Goal: Transaction & Acquisition: Purchase product/service

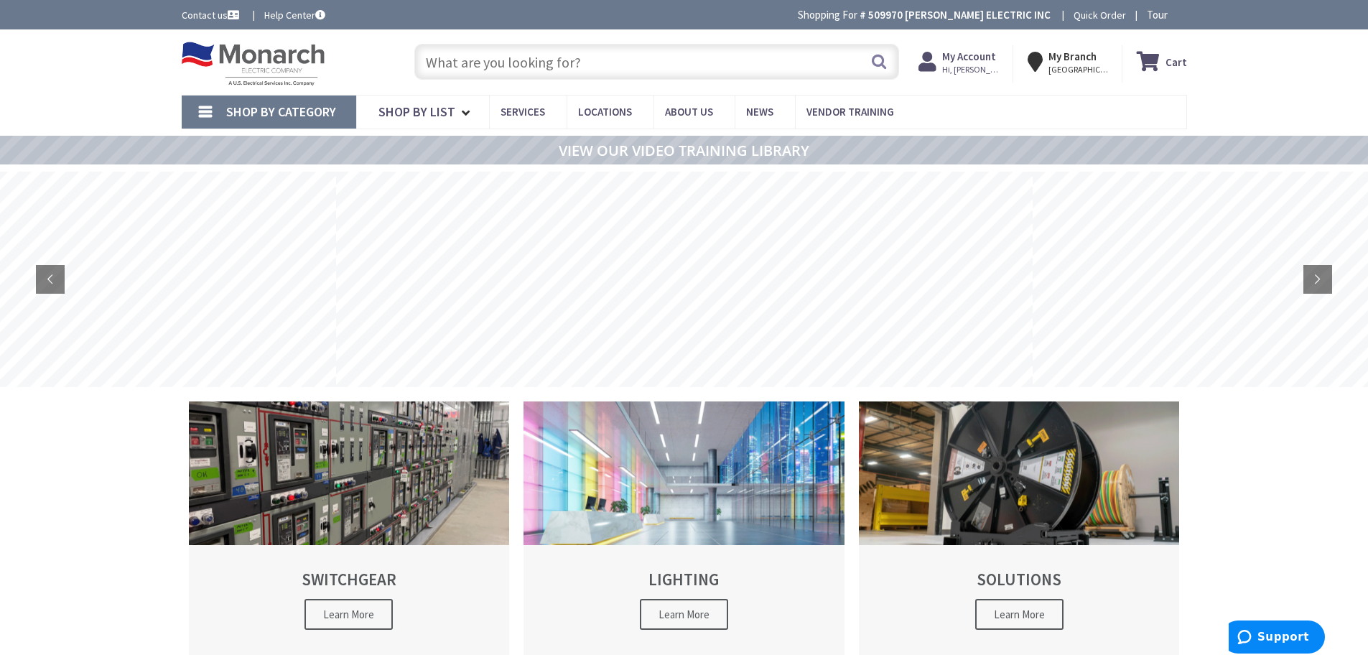
click at [677, 70] on input "text" at bounding box center [656, 62] width 485 height 36
type input "2 inch pvc"
click at [883, 65] on button "Search" at bounding box center [879, 61] width 19 height 32
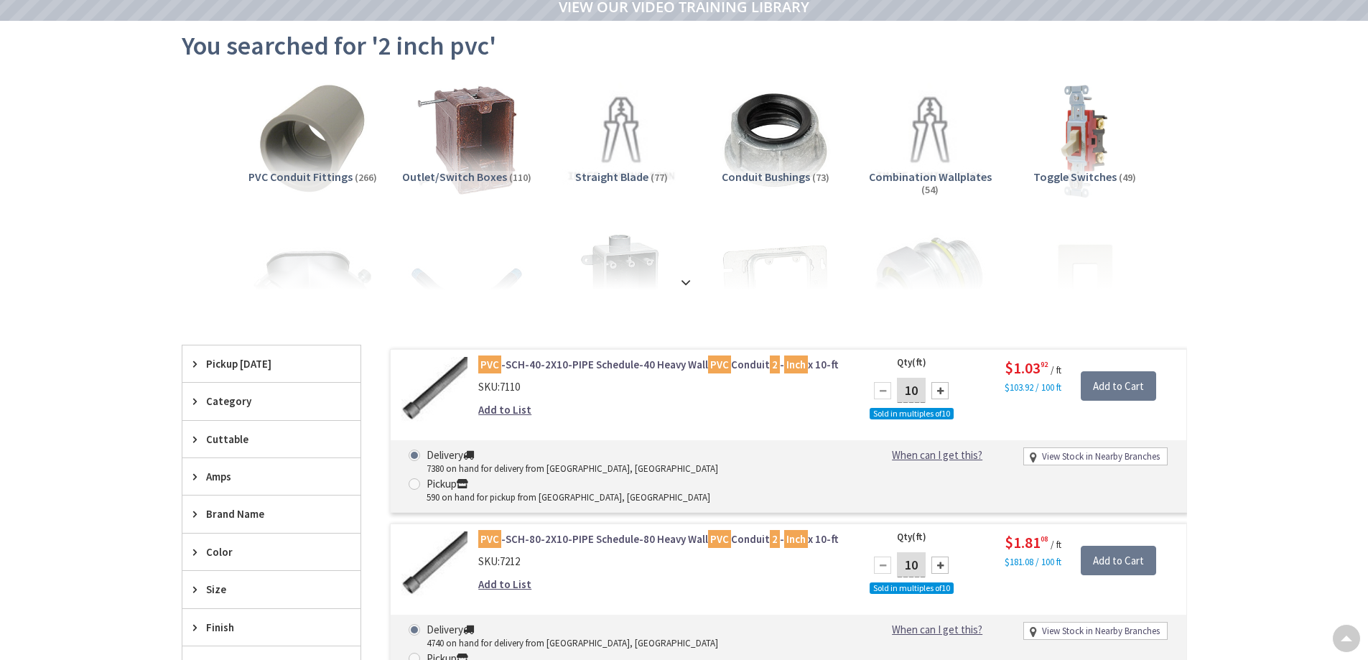
scroll to position [144, 0]
drag, startPoint x: 921, startPoint y: 390, endPoint x: 909, endPoint y: 401, distance: 16.3
click at [904, 393] on input "10" at bounding box center [911, 390] width 29 height 25
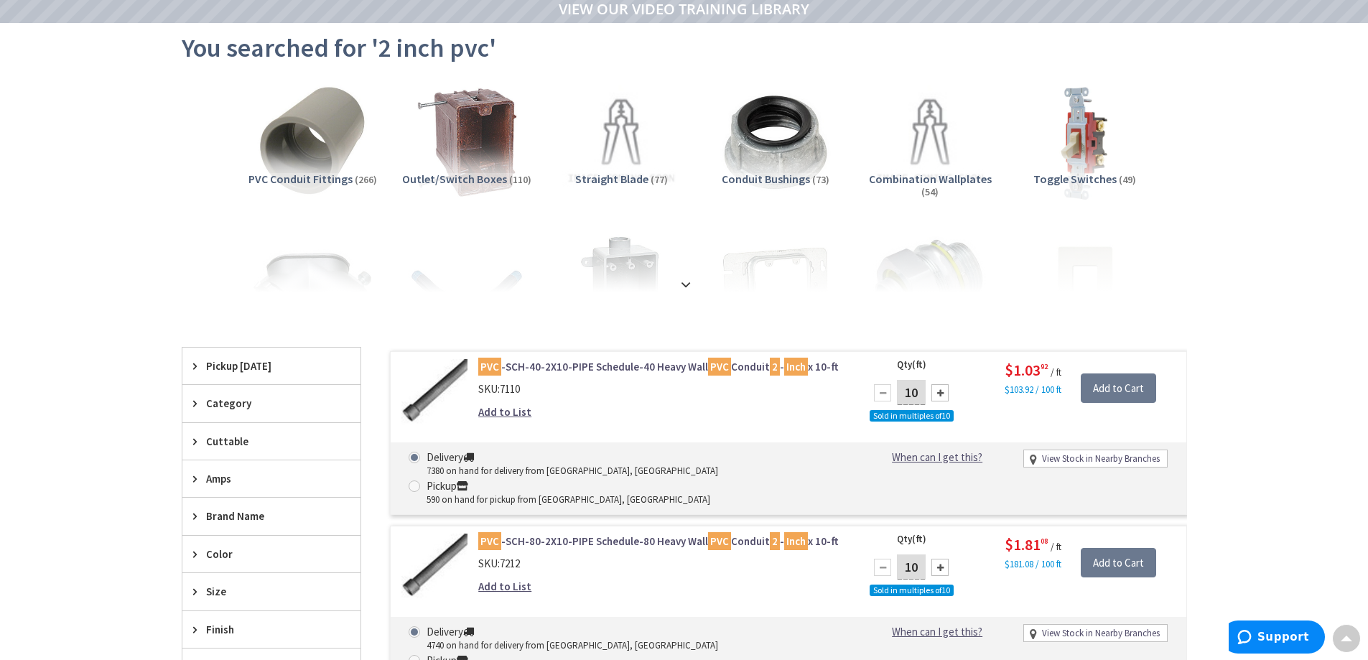
scroll to position [146, 0]
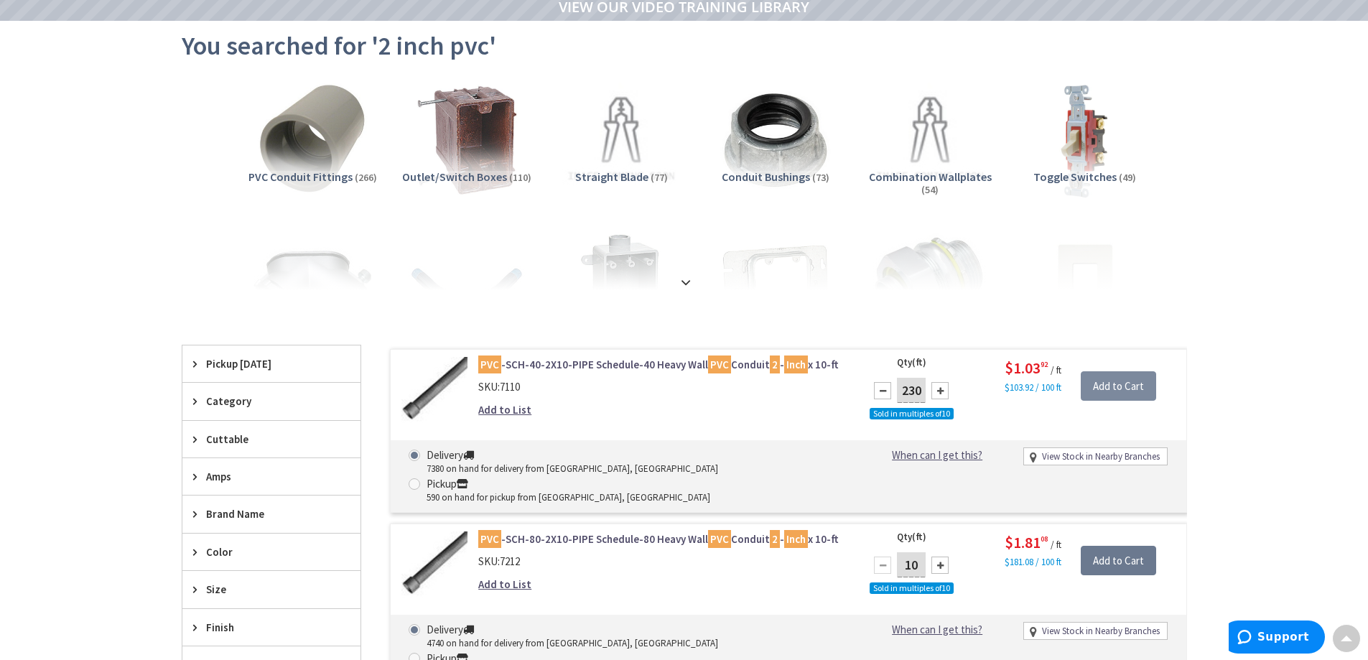
type input "230"
click at [1113, 388] on input "Add to Cart" at bounding box center [1118, 386] width 75 height 30
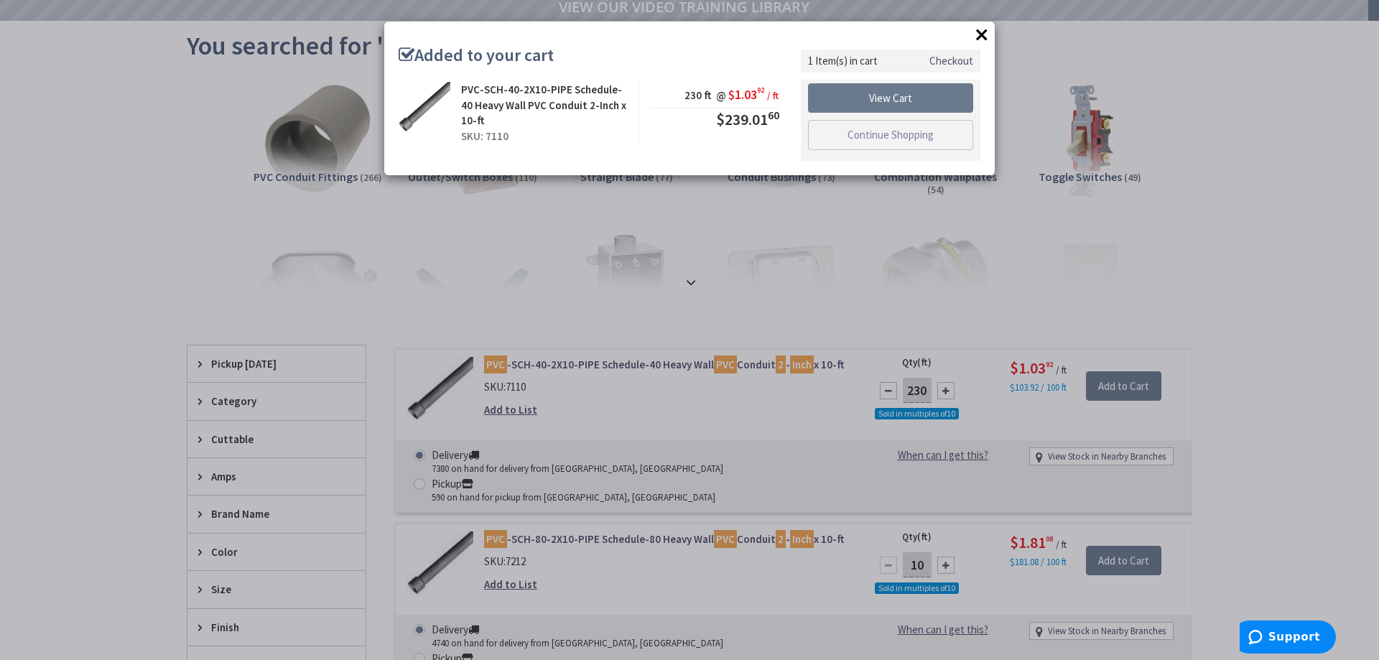
click at [980, 24] on button "×" at bounding box center [982, 35] width 22 height 22
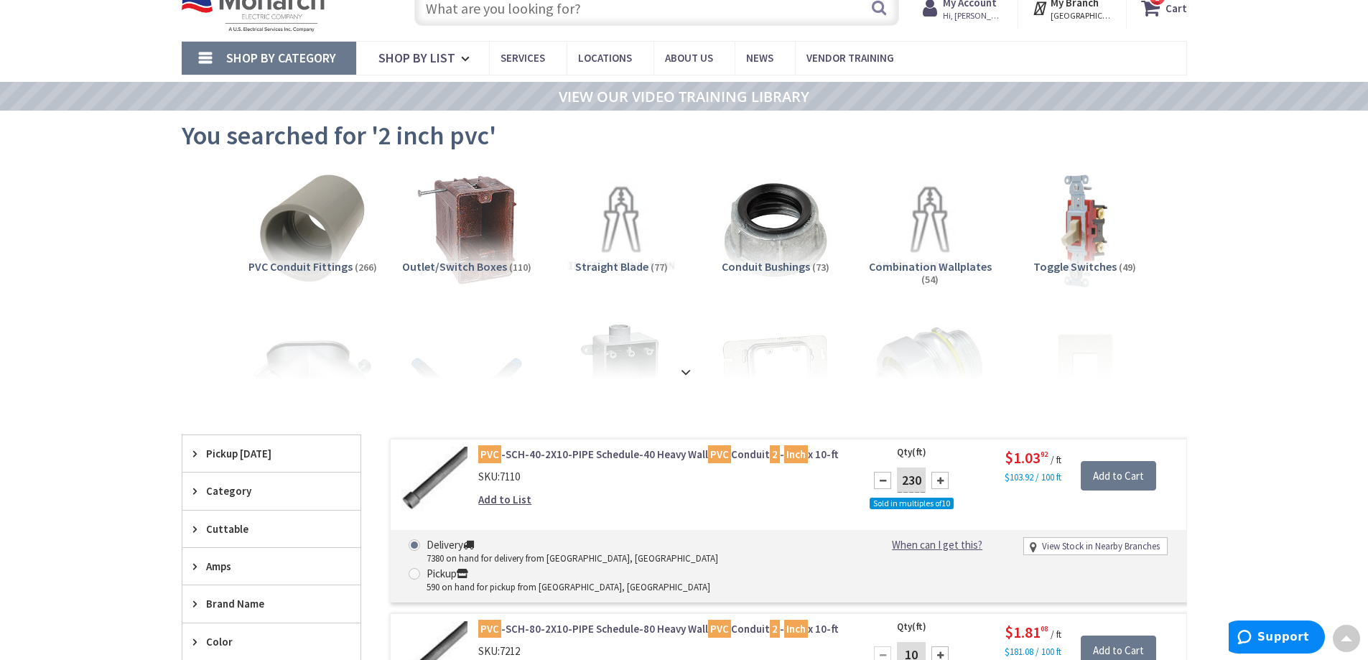
scroll to position [0, 0]
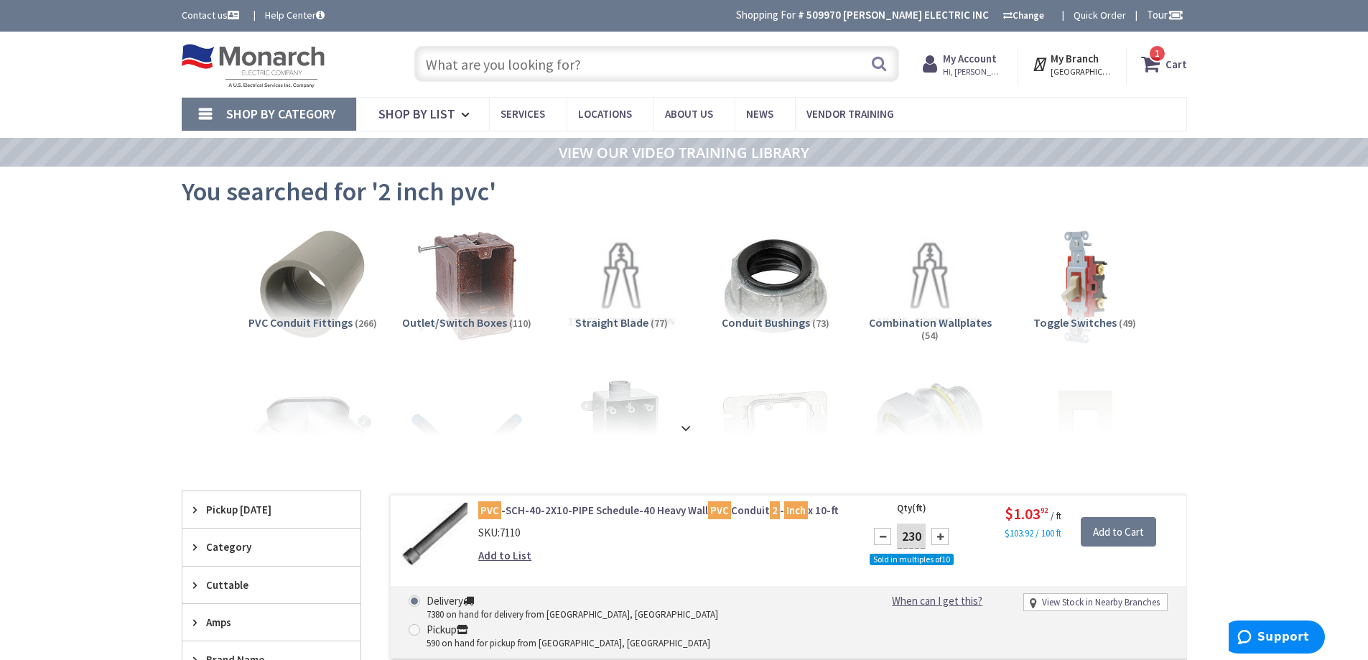
click at [622, 65] on input "text" at bounding box center [656, 64] width 485 height 36
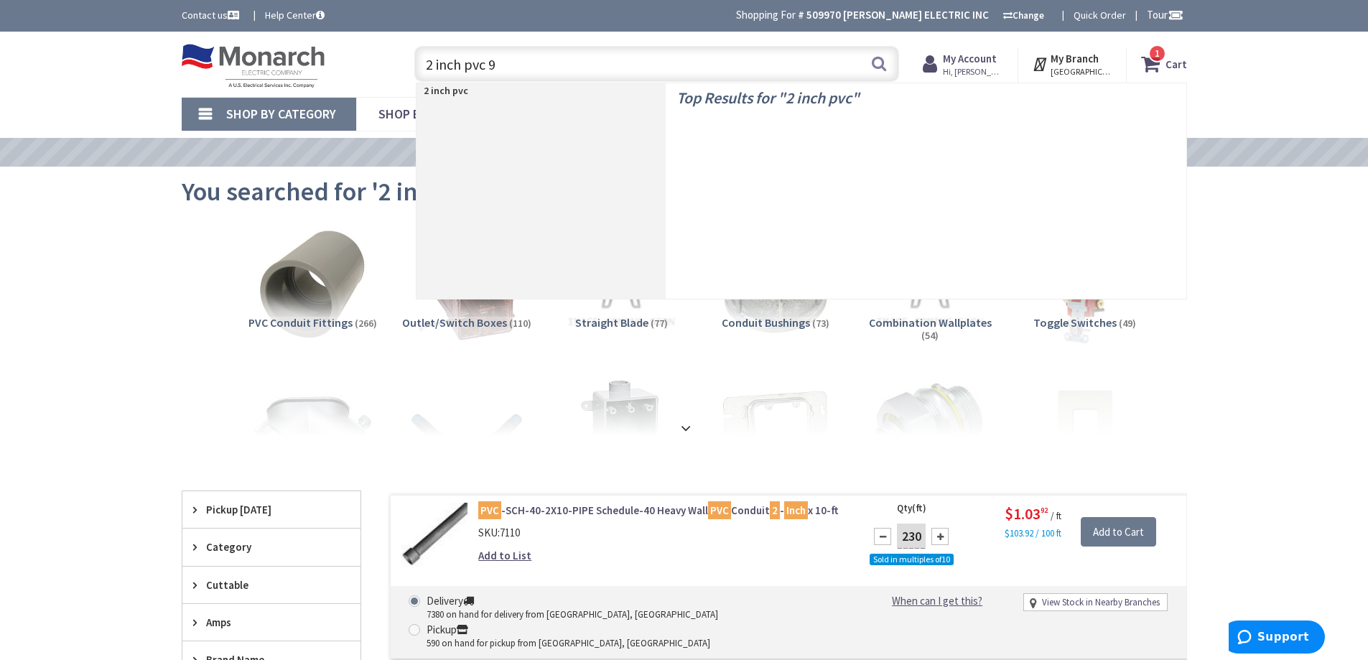
type input "2 inch pvc 90"
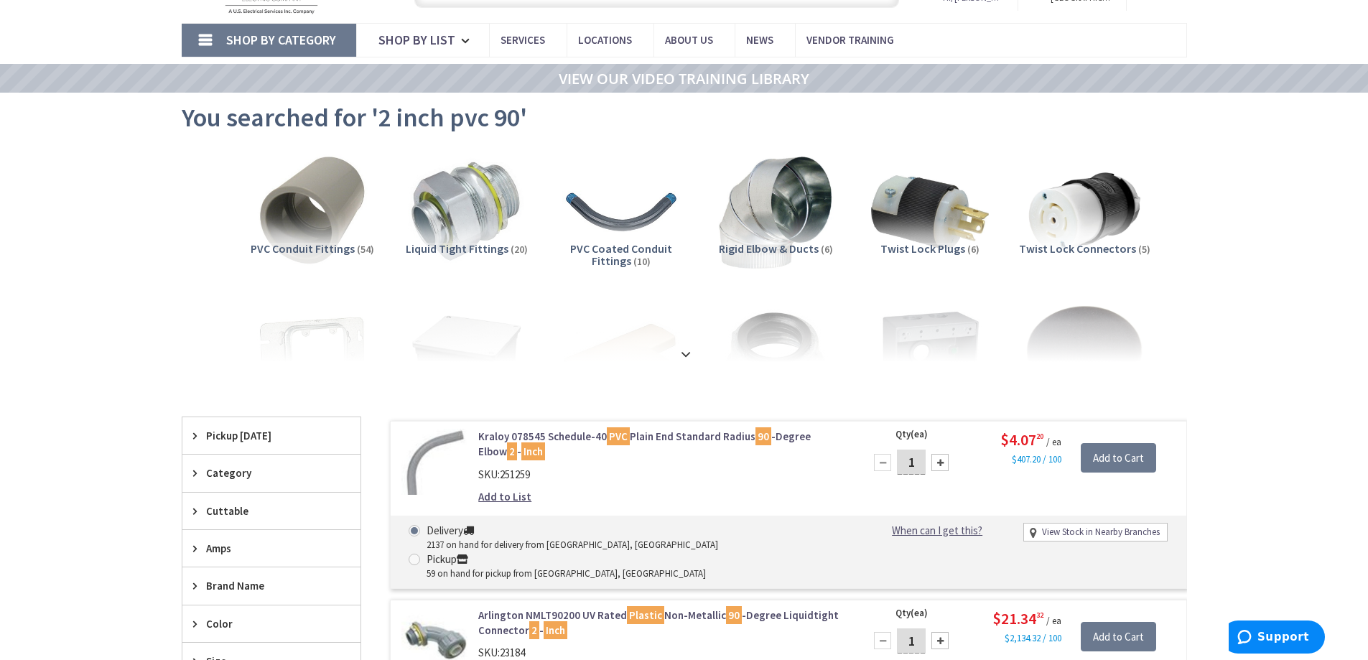
click at [940, 468] on div at bounding box center [940, 462] width 17 height 17
click at [884, 468] on div at bounding box center [882, 462] width 17 height 17
type input "2"
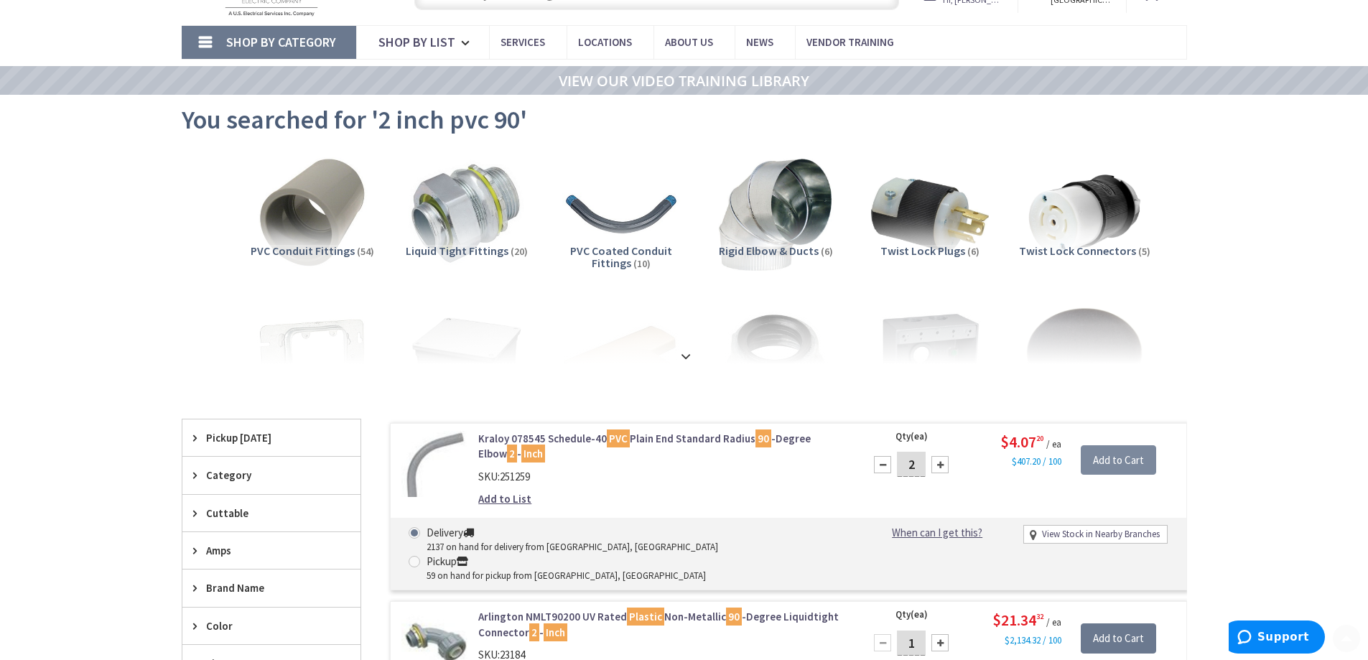
scroll to position [74, 0]
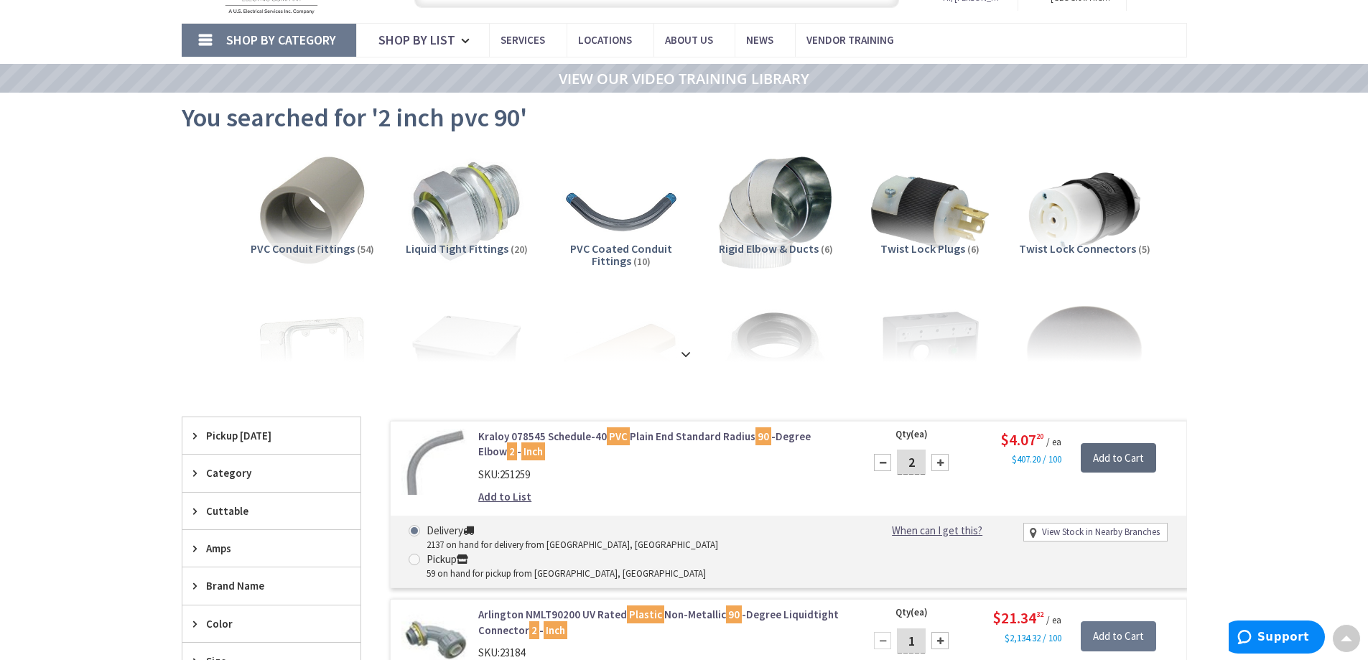
click at [1119, 458] on input "Add to Cart" at bounding box center [1118, 458] width 75 height 30
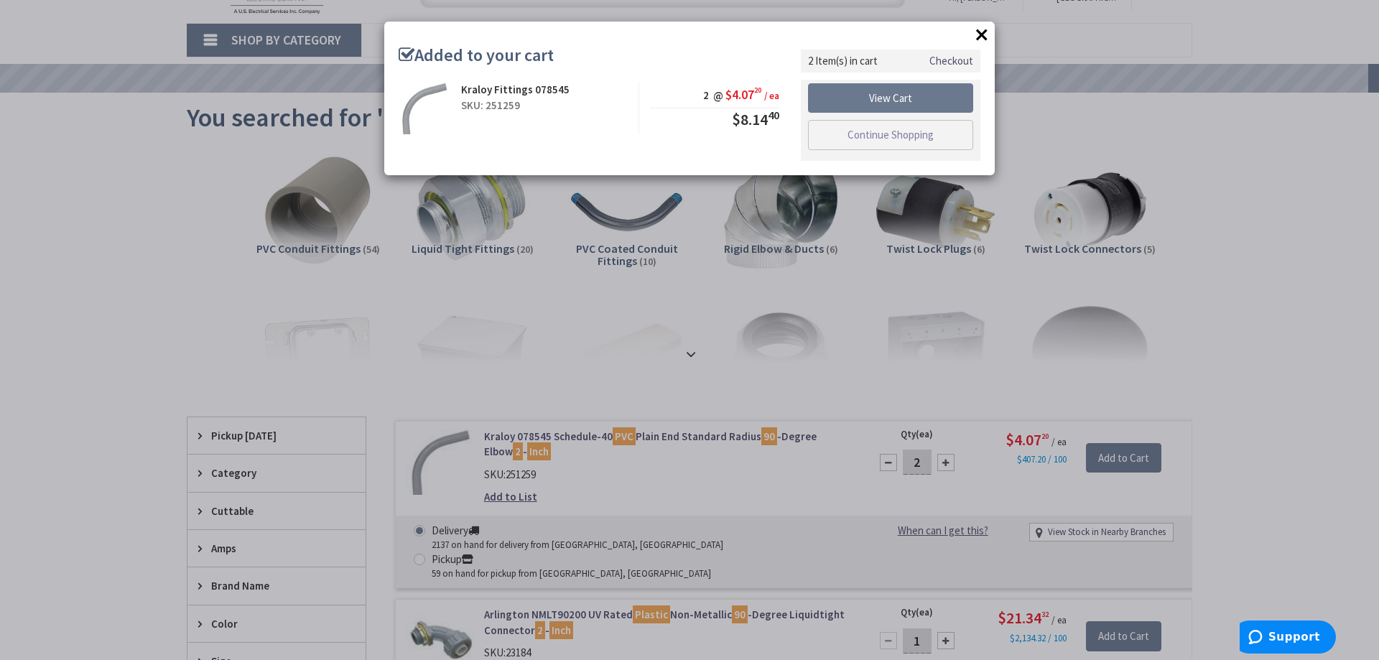
click at [983, 30] on button "×" at bounding box center [982, 35] width 22 height 22
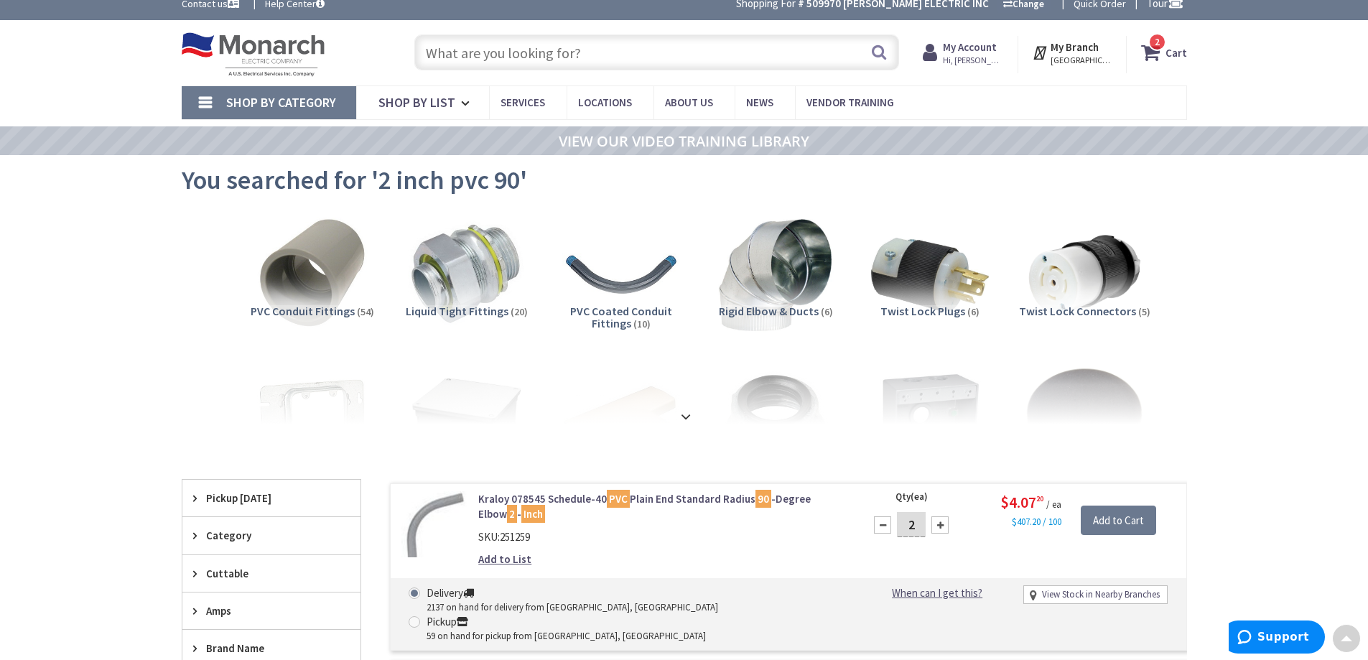
scroll to position [0, 0]
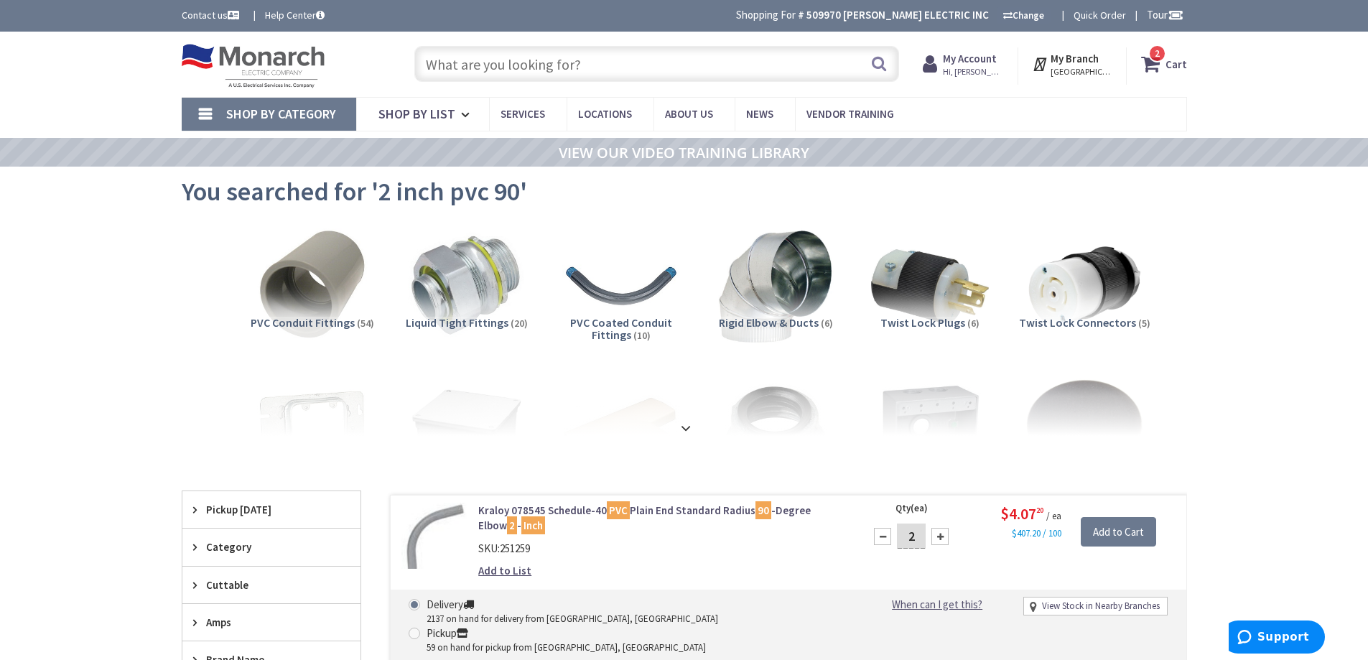
click at [610, 52] on input "text" at bounding box center [656, 64] width 485 height 36
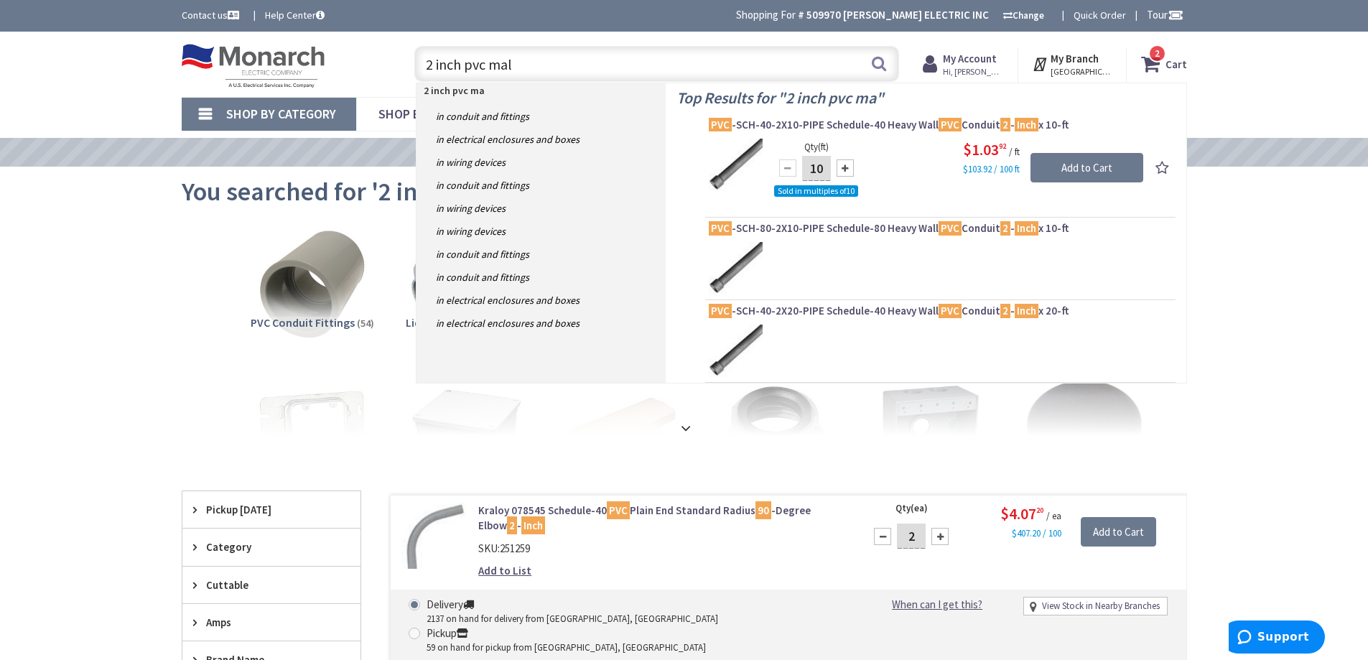
type input "2 inch pvc male"
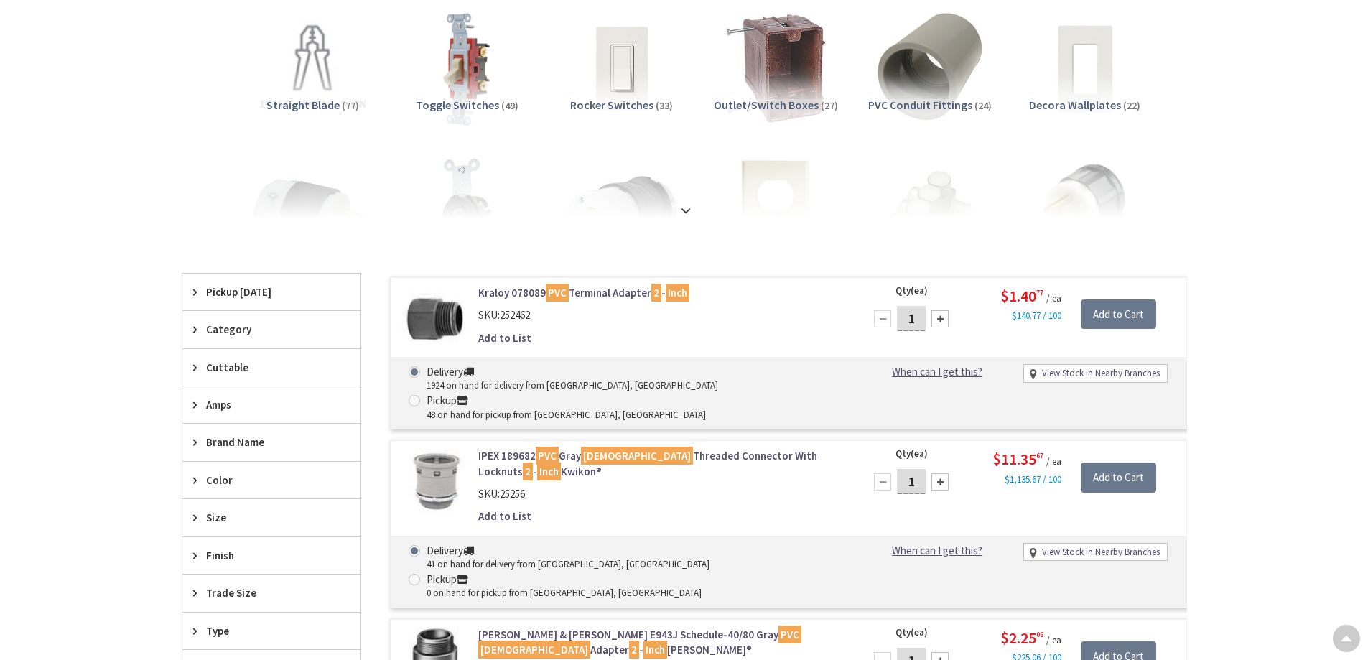
scroll to position [215, 0]
click at [946, 320] on div at bounding box center [940, 318] width 17 height 17
type input "2"
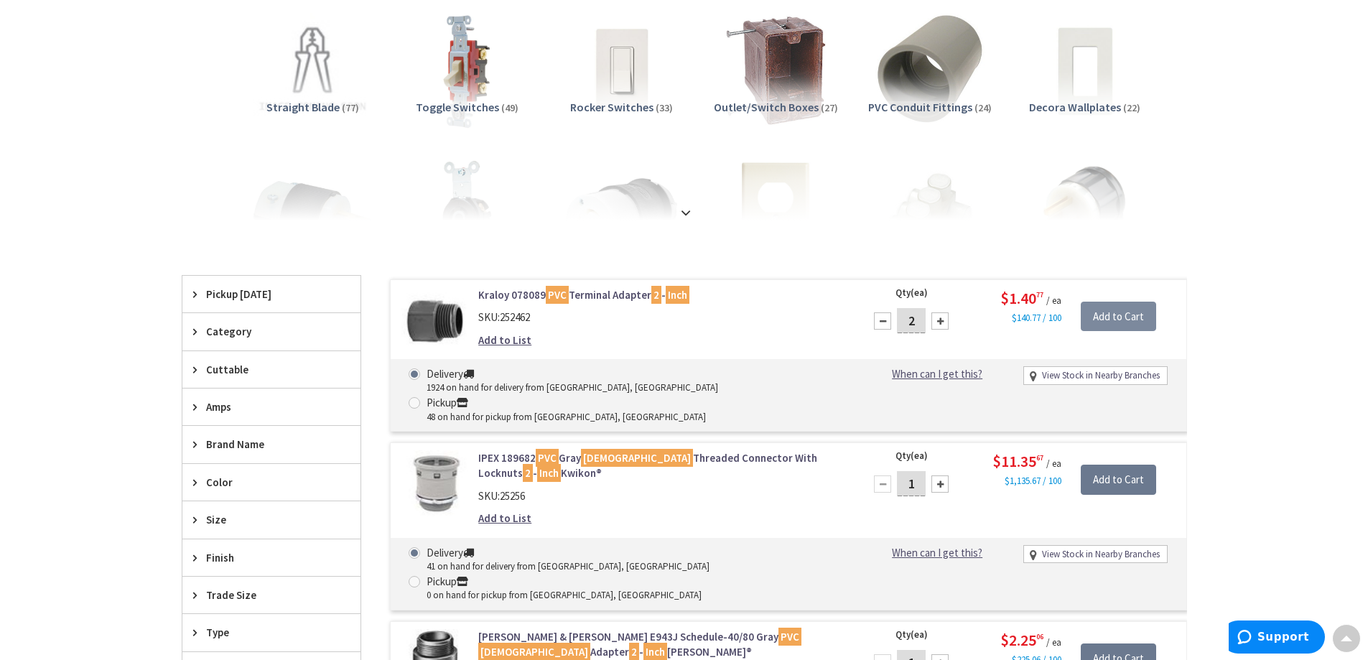
scroll to position [218, 0]
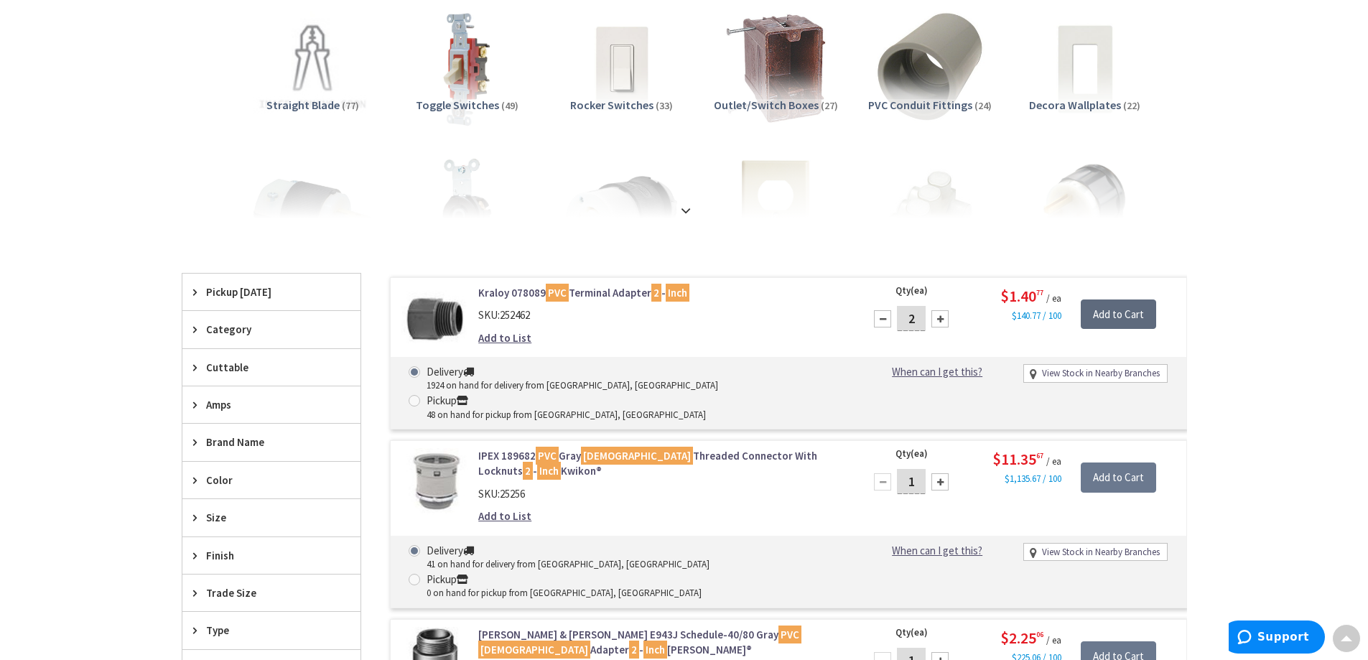
click at [1103, 312] on input "Add to Cart" at bounding box center [1118, 315] width 75 height 30
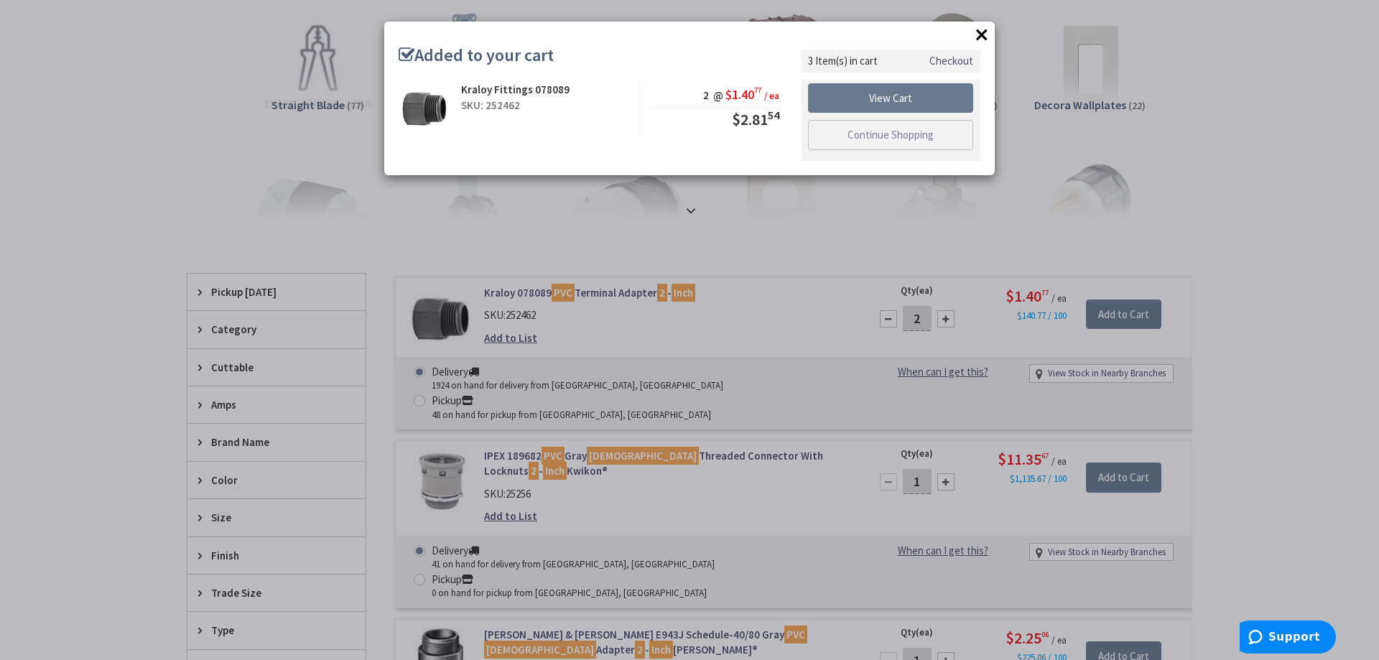
click at [980, 34] on button "×" at bounding box center [982, 35] width 22 height 22
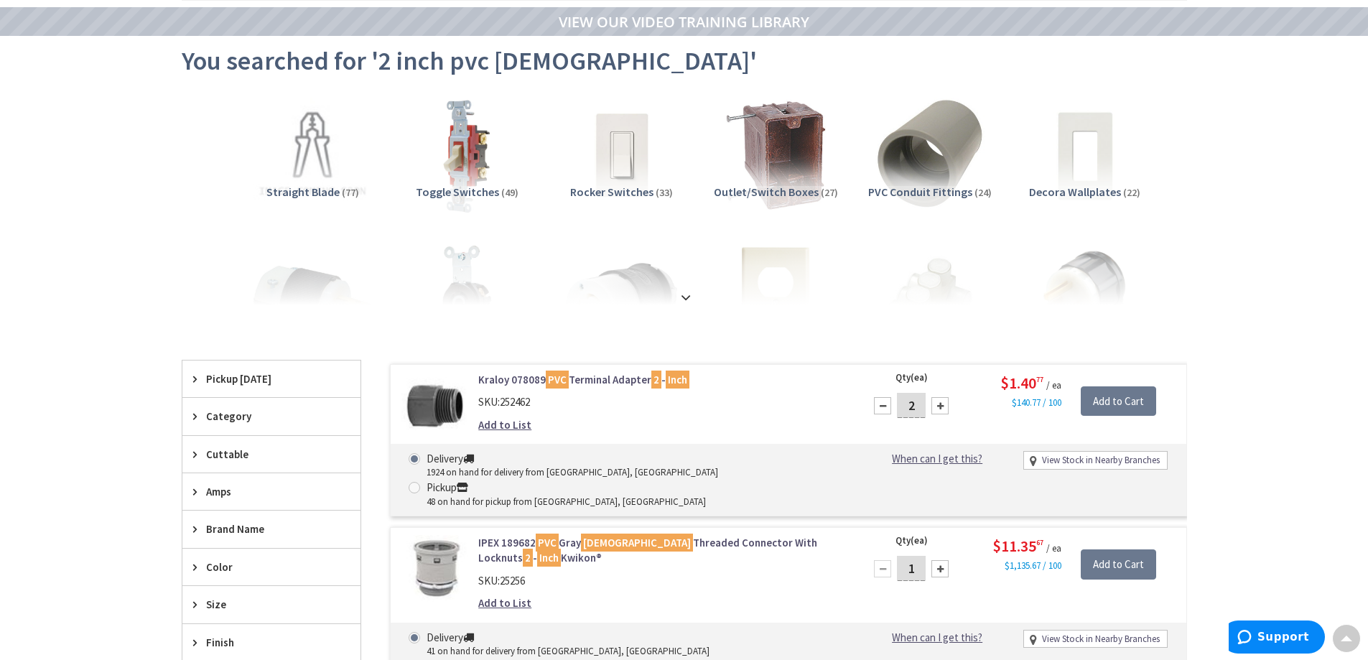
scroll to position [0, 0]
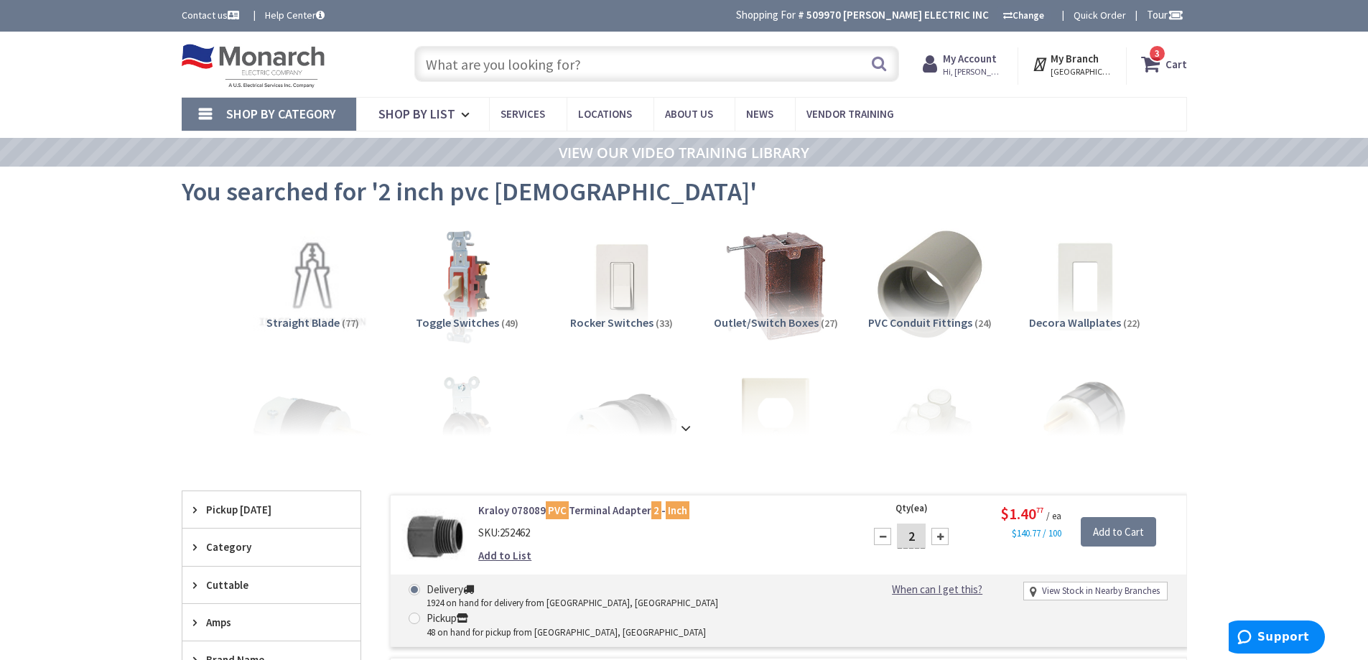
click at [565, 64] on input "text" at bounding box center [656, 64] width 485 height 36
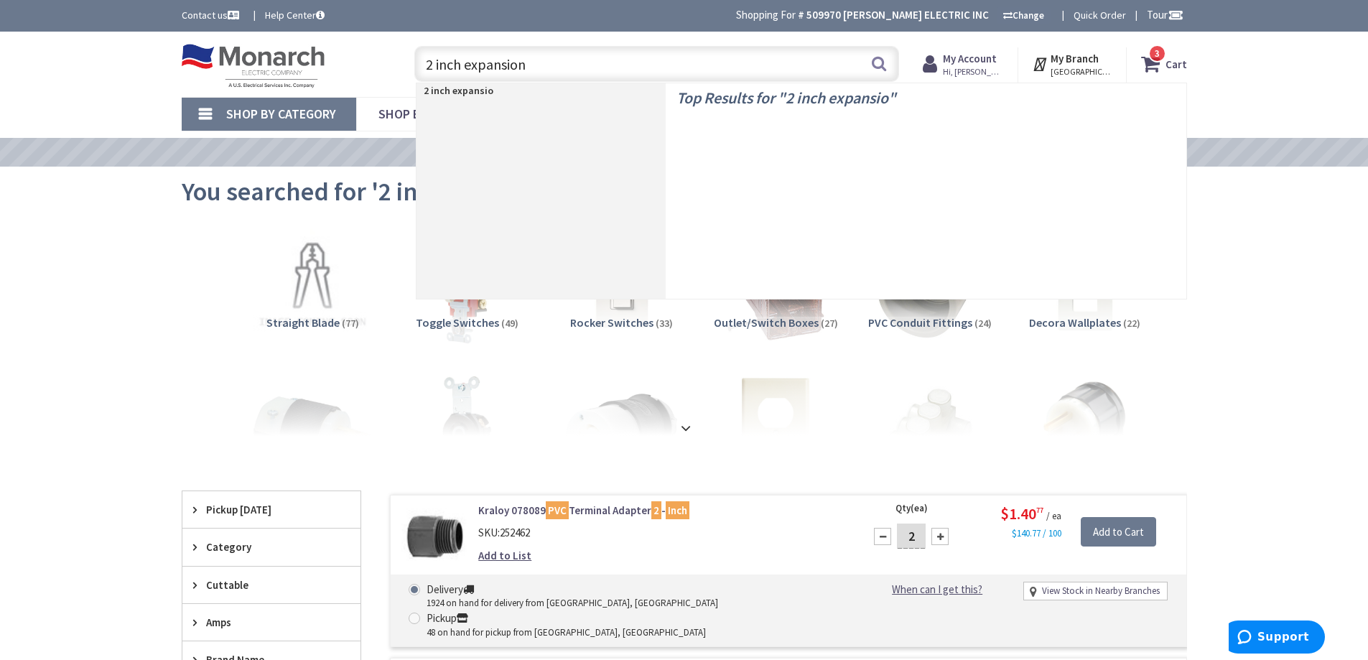
type input "2 inch expansion"
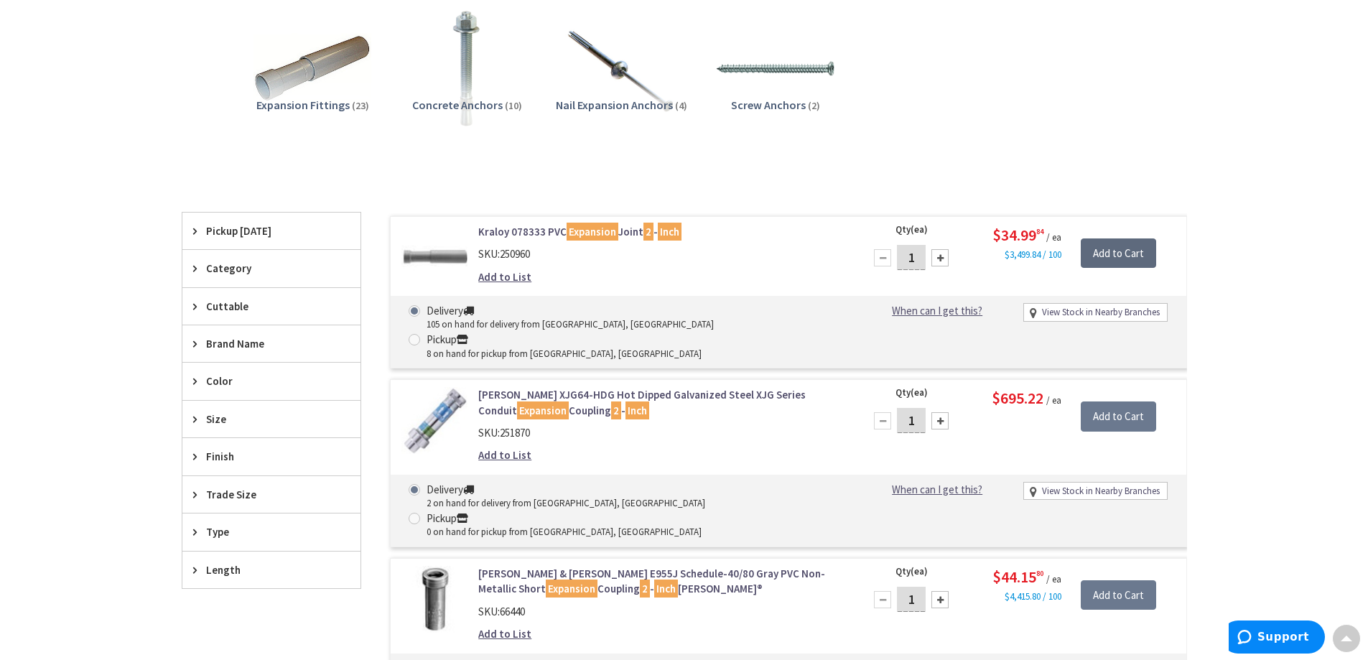
click at [1120, 247] on input "Add to Cart" at bounding box center [1118, 253] width 75 height 30
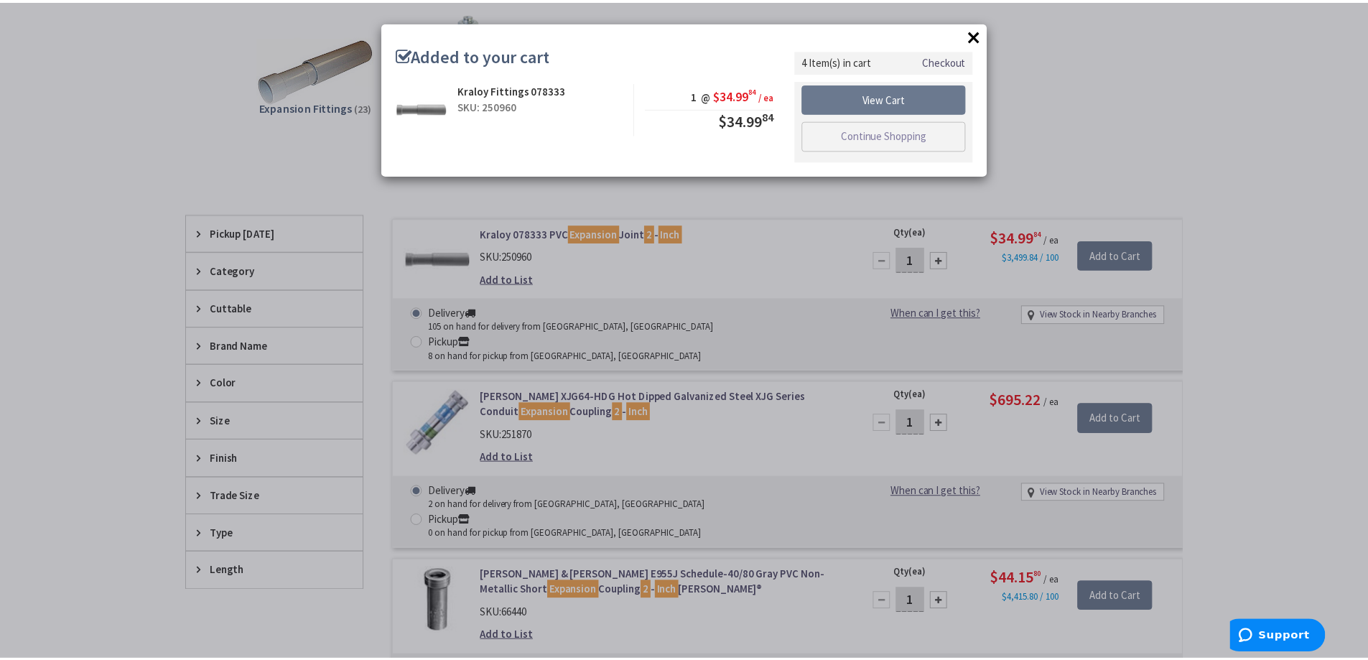
scroll to position [218, 0]
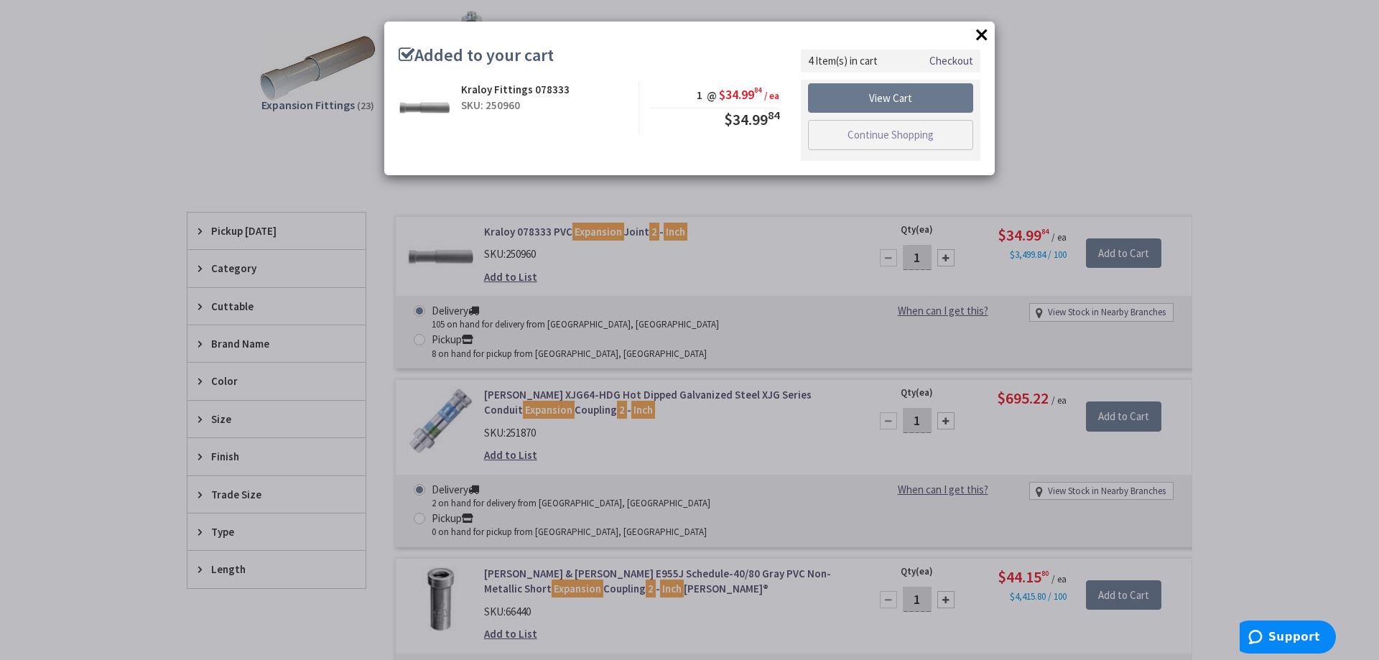
click at [988, 34] on button "×" at bounding box center [982, 35] width 22 height 22
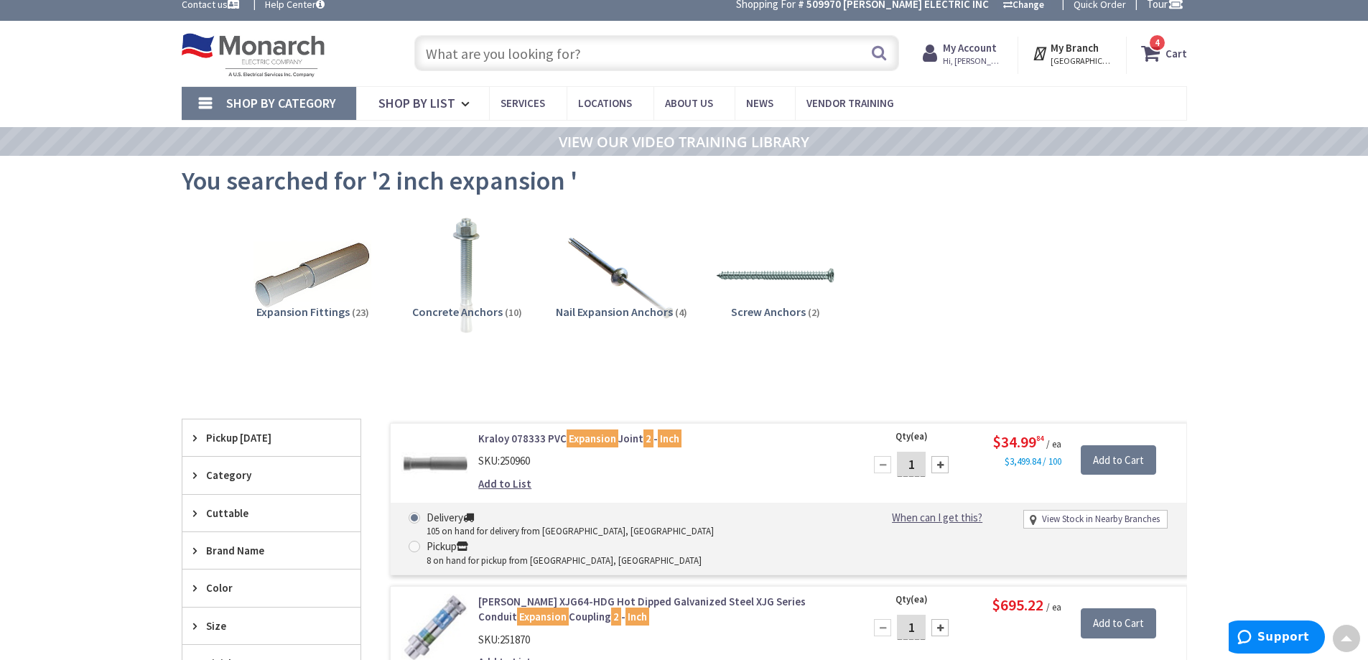
scroll to position [0, 0]
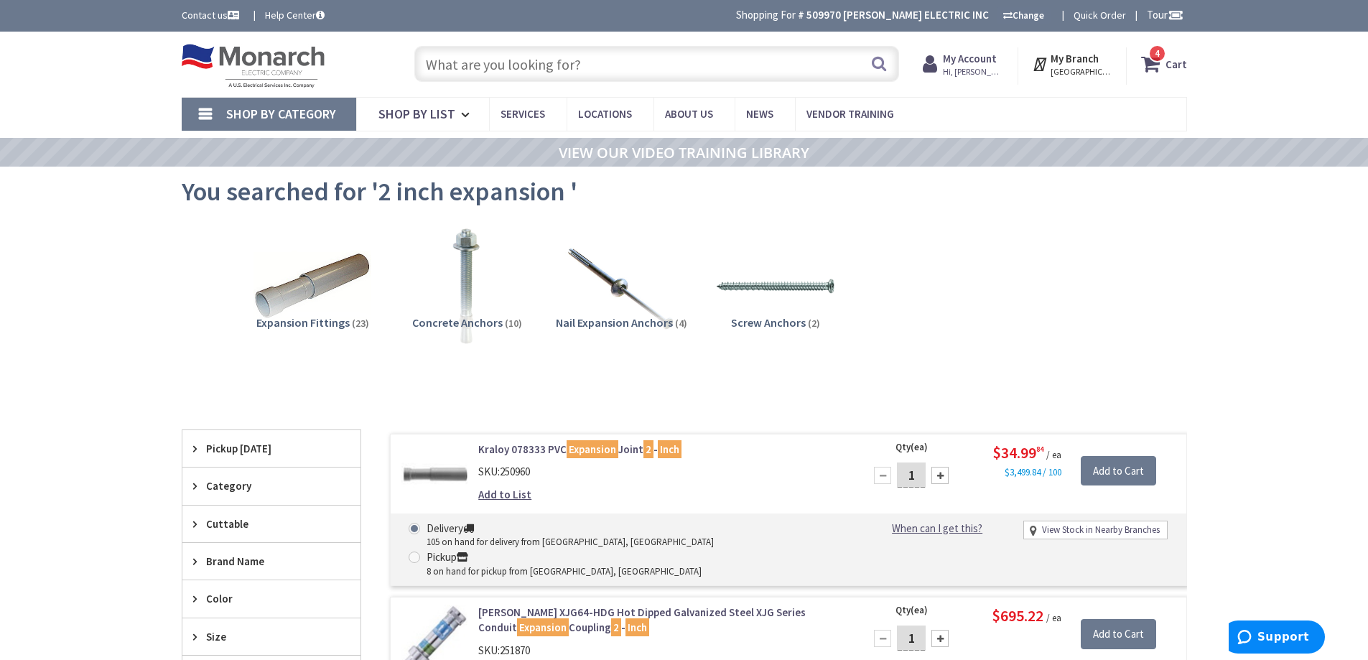
click at [1141, 70] on div "4 4 items Cart My Cart 4 Close 4 items Cart Subtotal $284.97 Go to Checkout" at bounding box center [1157, 65] width 60 height 37
click at [1152, 68] on icon at bounding box center [1153, 64] width 24 height 26
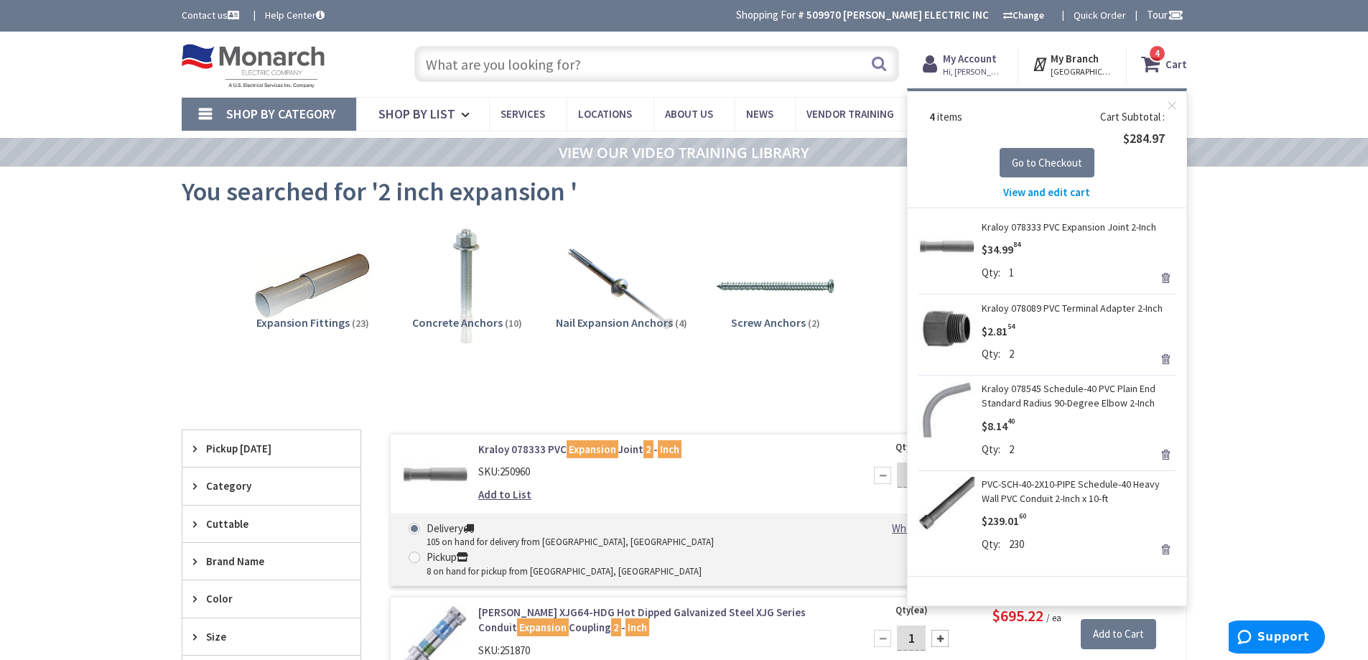
click at [1068, 190] on span "View and edit cart" at bounding box center [1046, 192] width 87 height 14
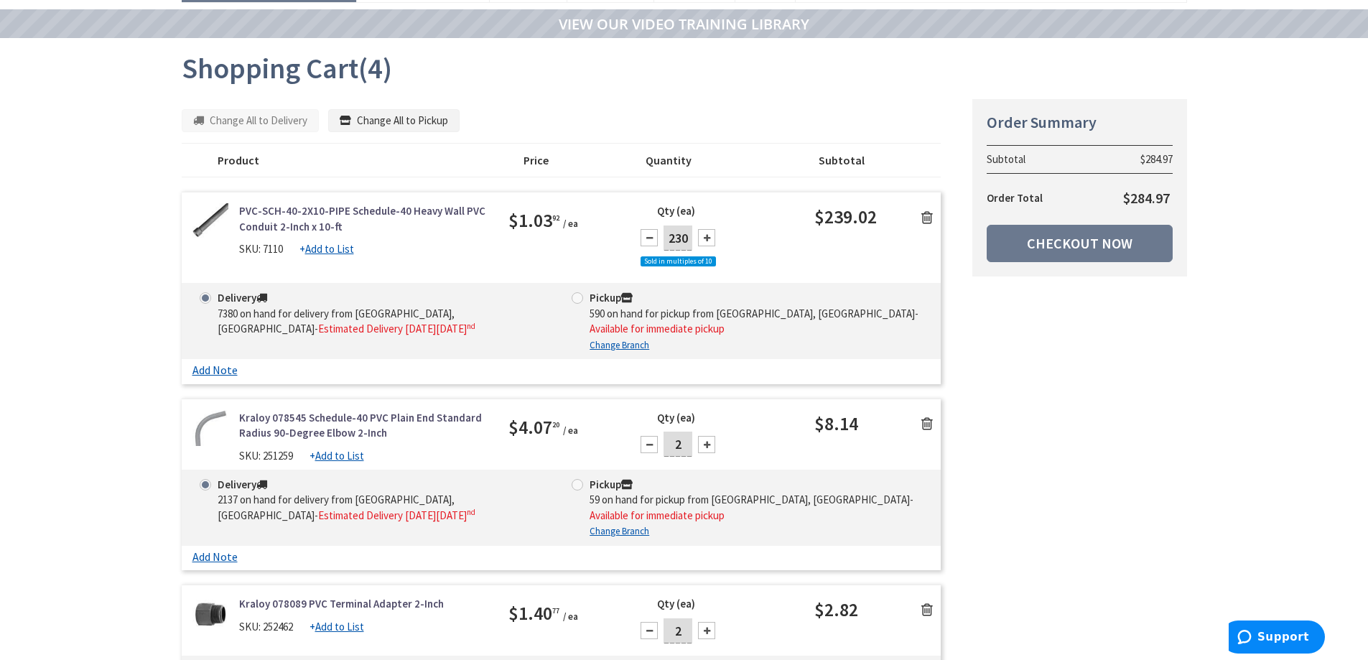
scroll to position [144, 0]
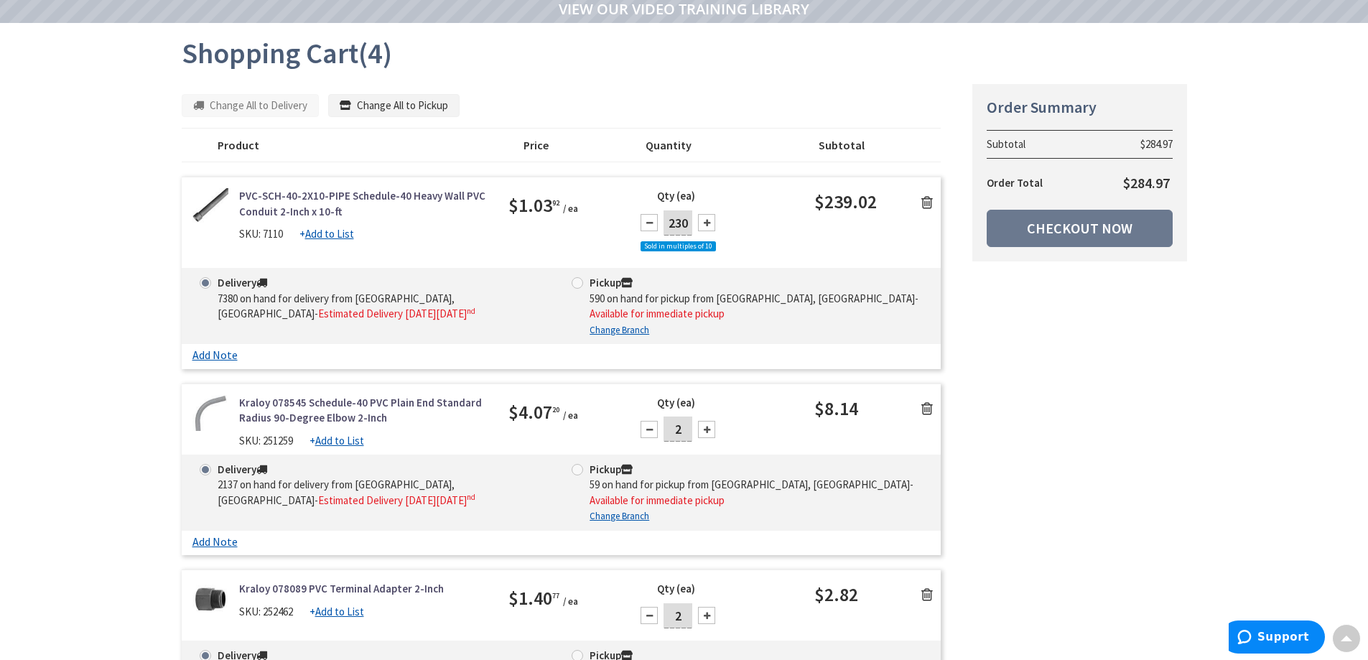
drag, startPoint x: 684, startPoint y: 429, endPoint x: 674, endPoint y: 435, distance: 11.4
click at [675, 433] on input "2" at bounding box center [678, 429] width 29 height 25
type input "1"
click at [727, 414] on div "Qty (ea) 1" at bounding box center [719, 425] width 190 height 60
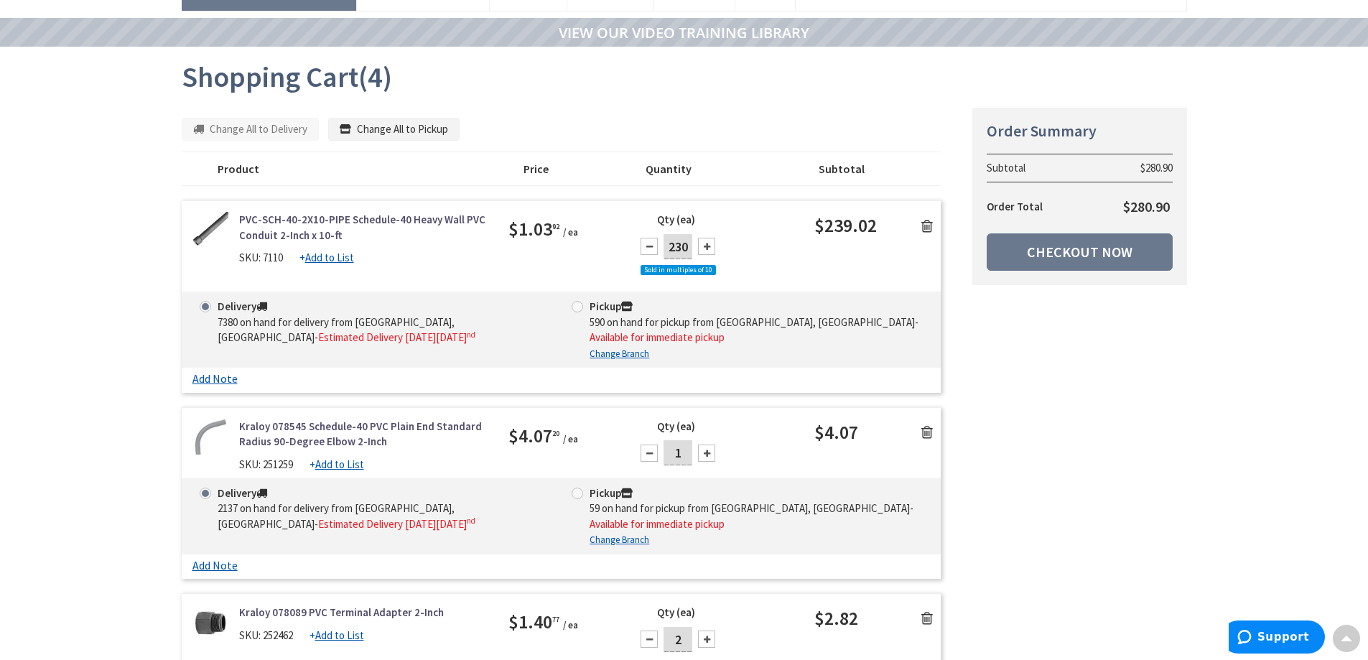
scroll to position [0, 0]
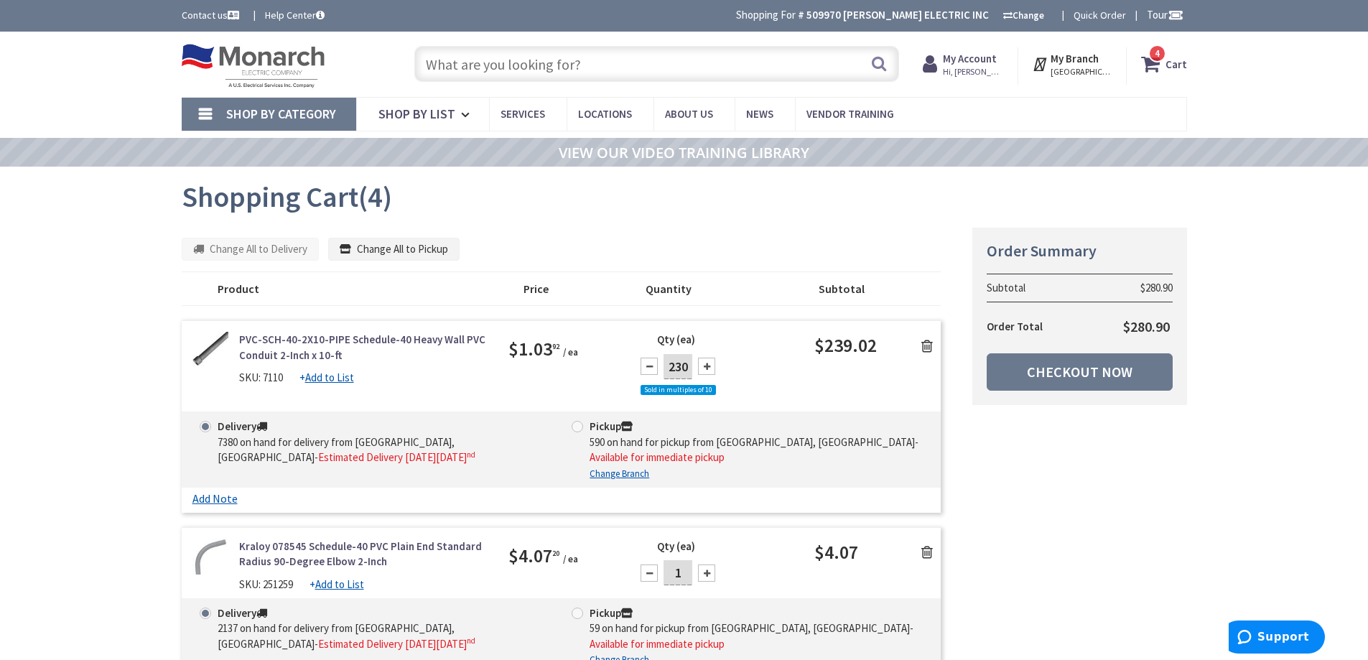
click at [524, 68] on input "text" at bounding box center [656, 64] width 485 height 36
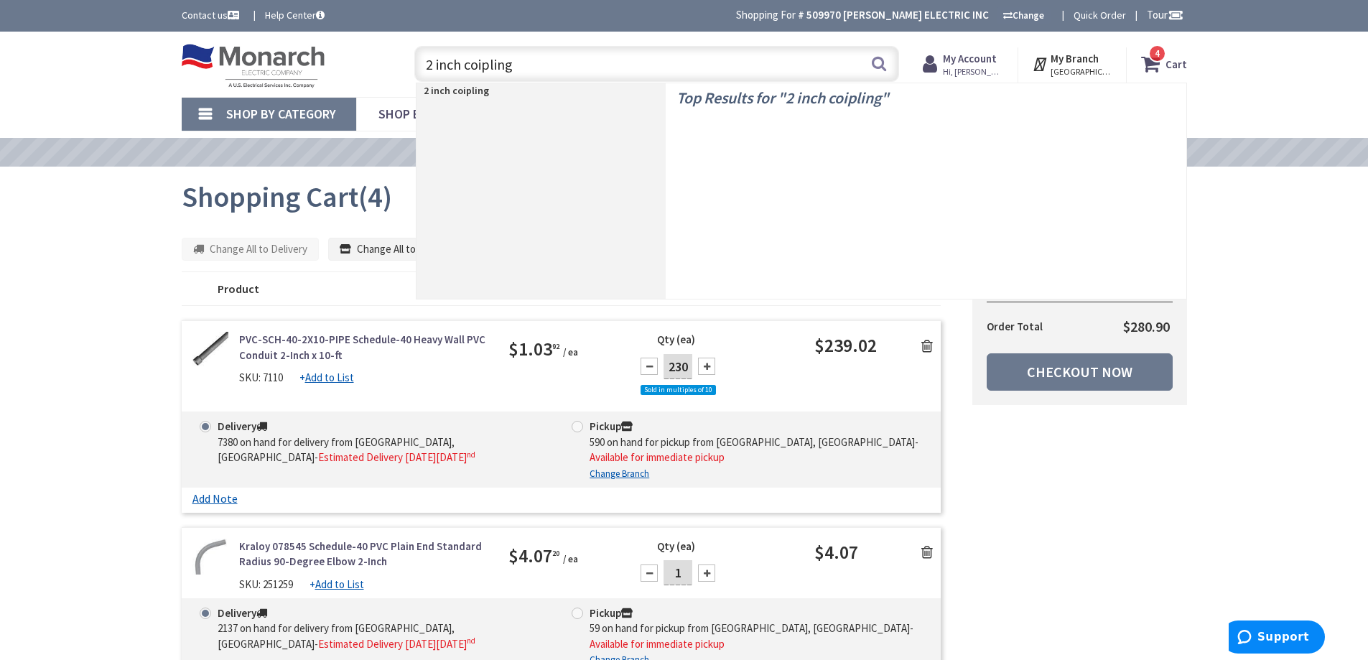
type input "2 inch coiplings"
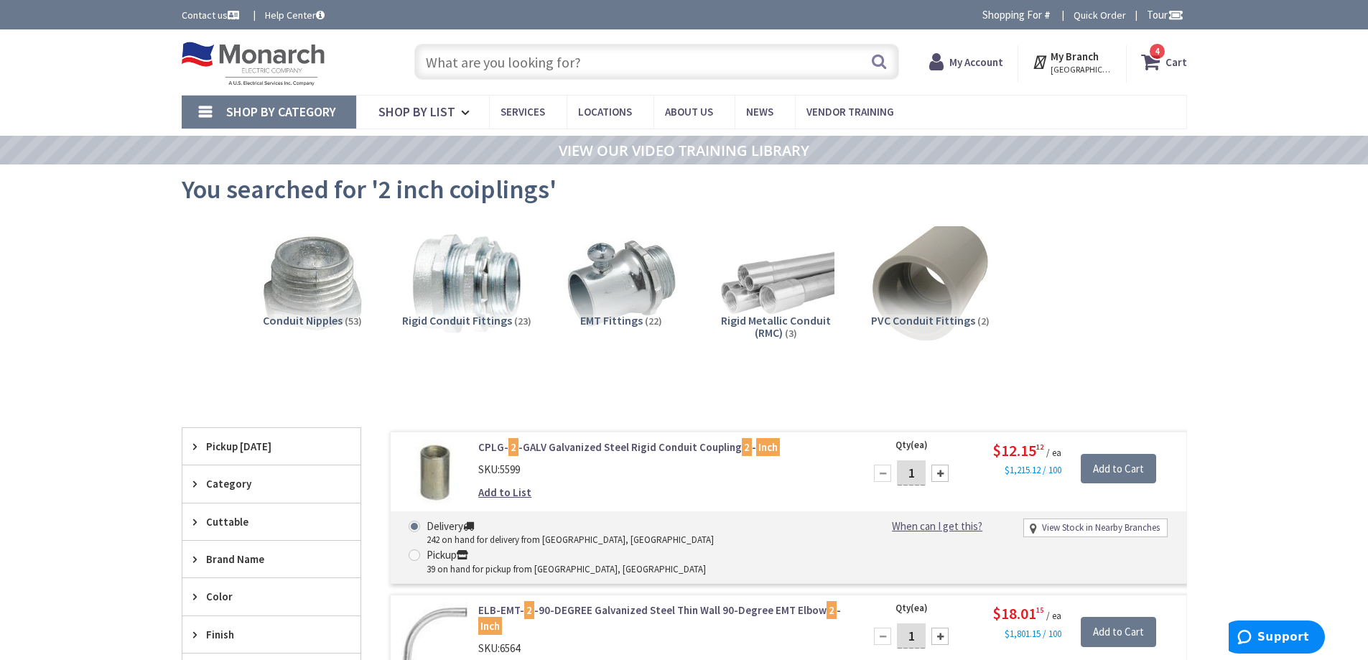
click at [920, 259] on img at bounding box center [930, 284] width 130 height 130
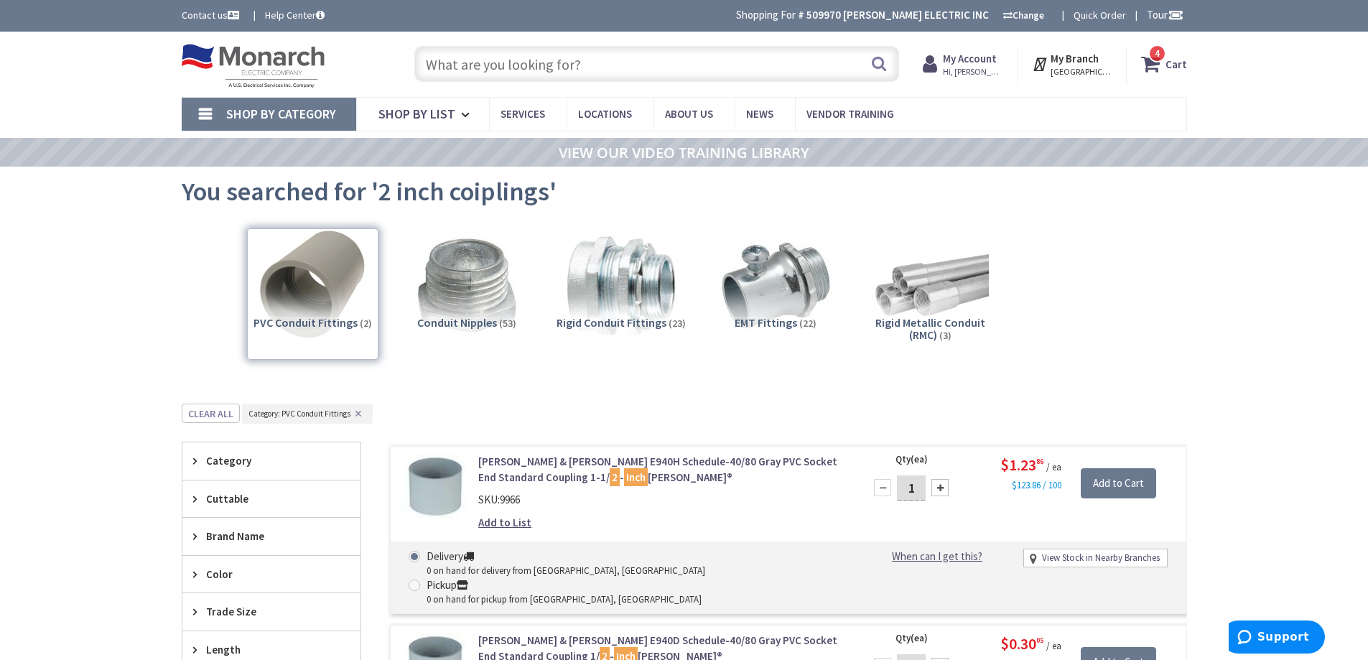
click at [516, 55] on input "text" at bounding box center [656, 64] width 485 height 36
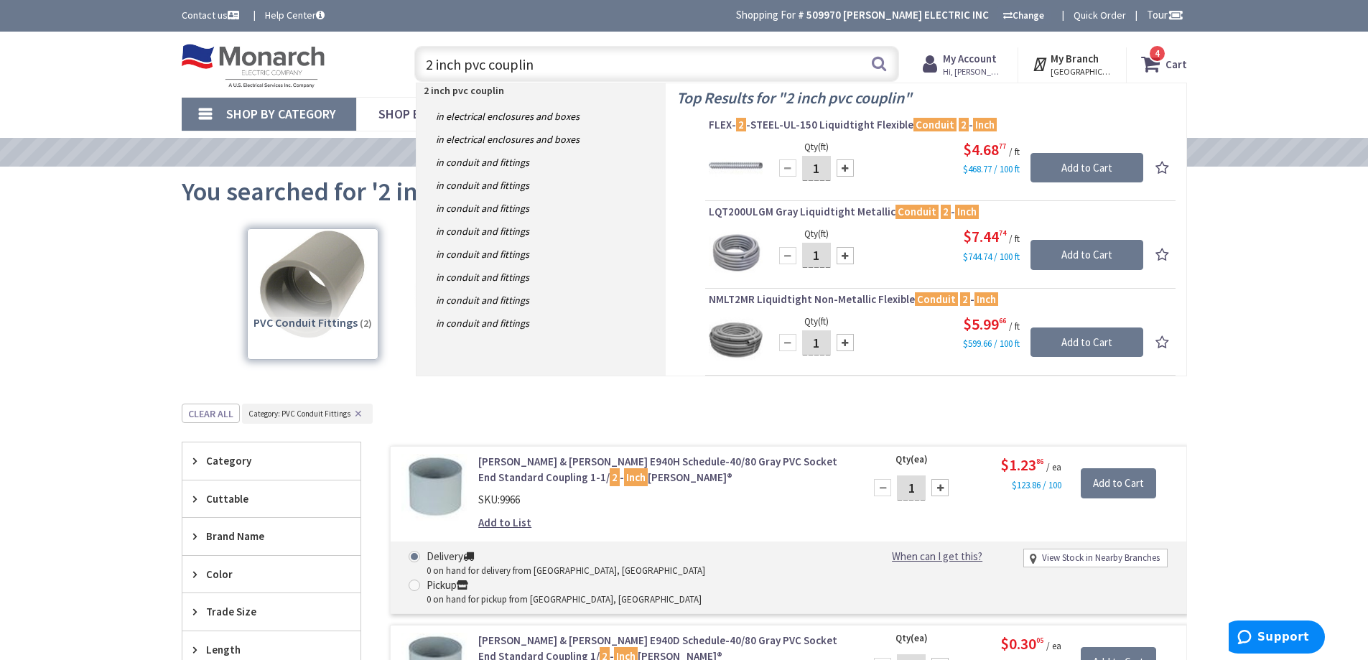
type input "2 inch pvc coupling"
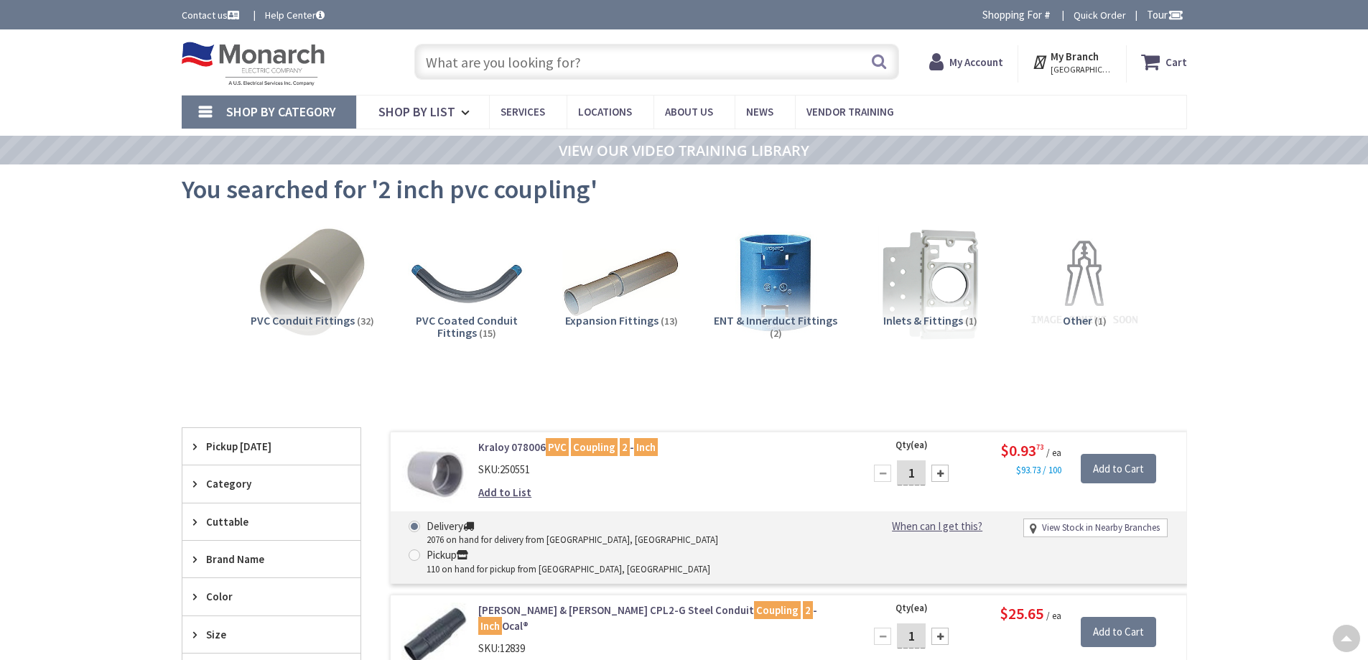
click at [941, 465] on div at bounding box center [940, 473] width 17 height 17
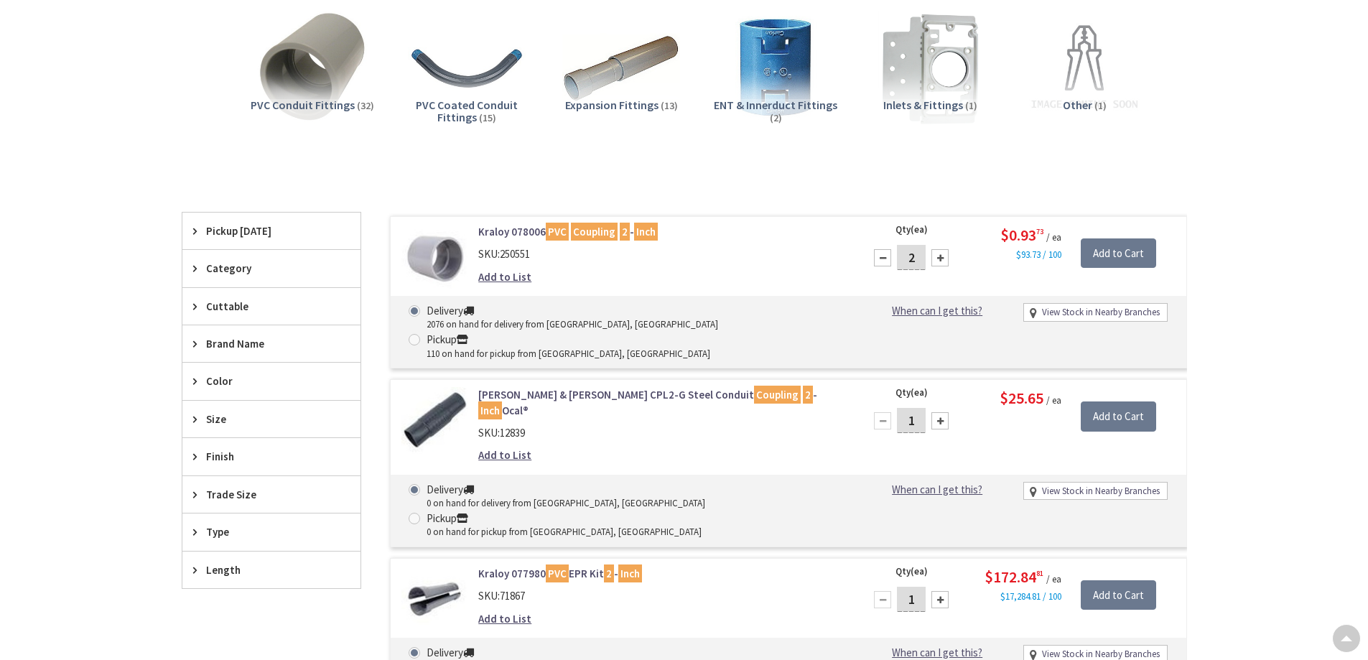
click at [941, 256] on div at bounding box center [940, 257] width 17 height 17
type input "4"
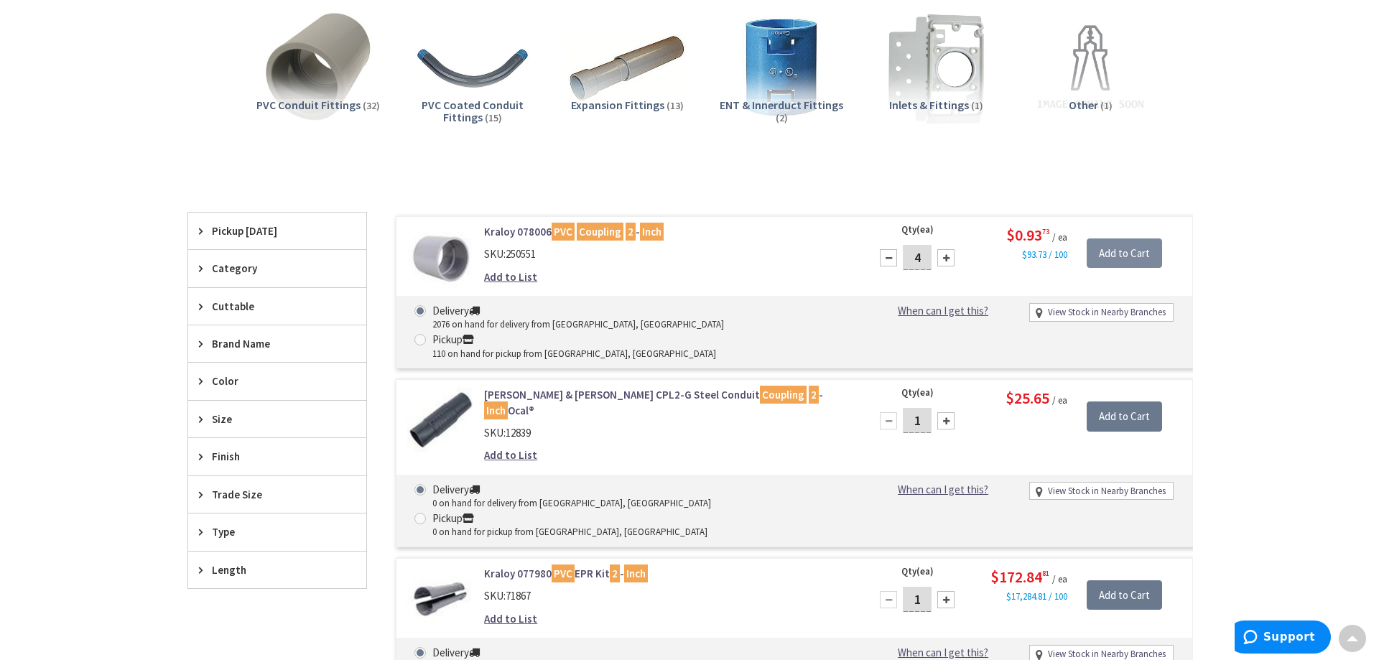
scroll to position [218, 0]
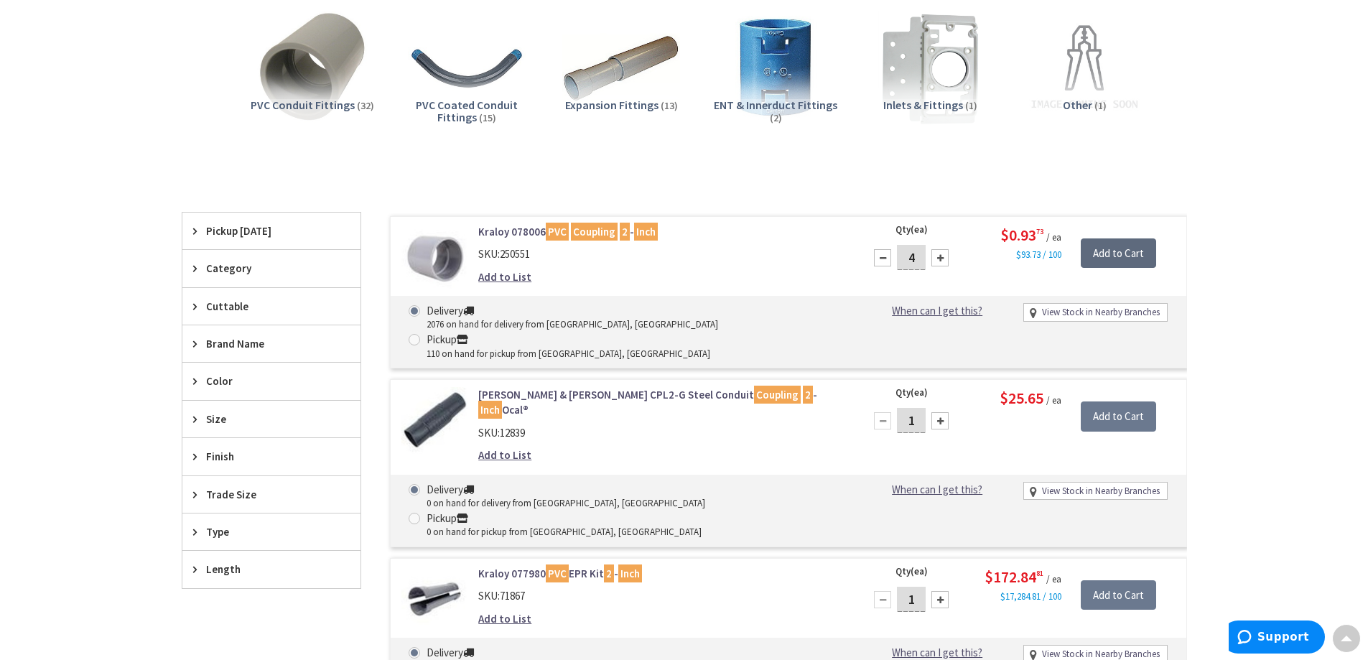
click at [1120, 256] on input "Add to Cart" at bounding box center [1118, 253] width 75 height 30
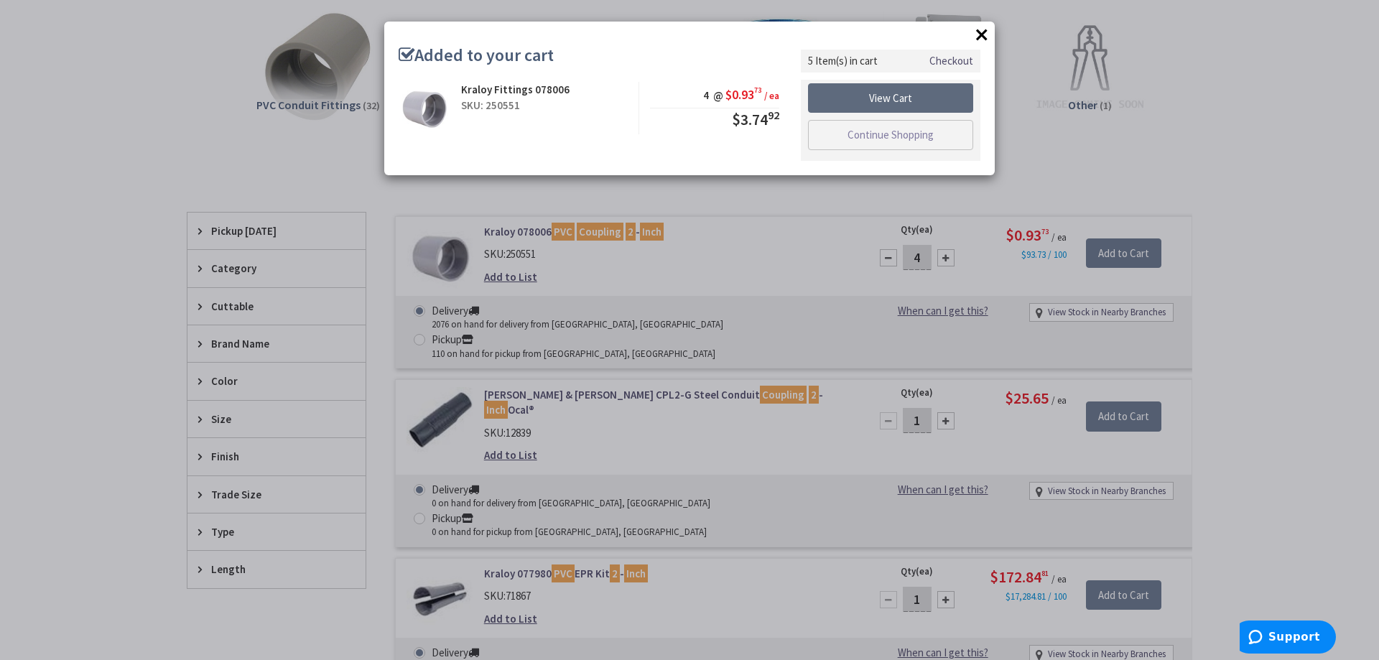
click at [906, 101] on link "View Cart" at bounding box center [890, 98] width 165 height 30
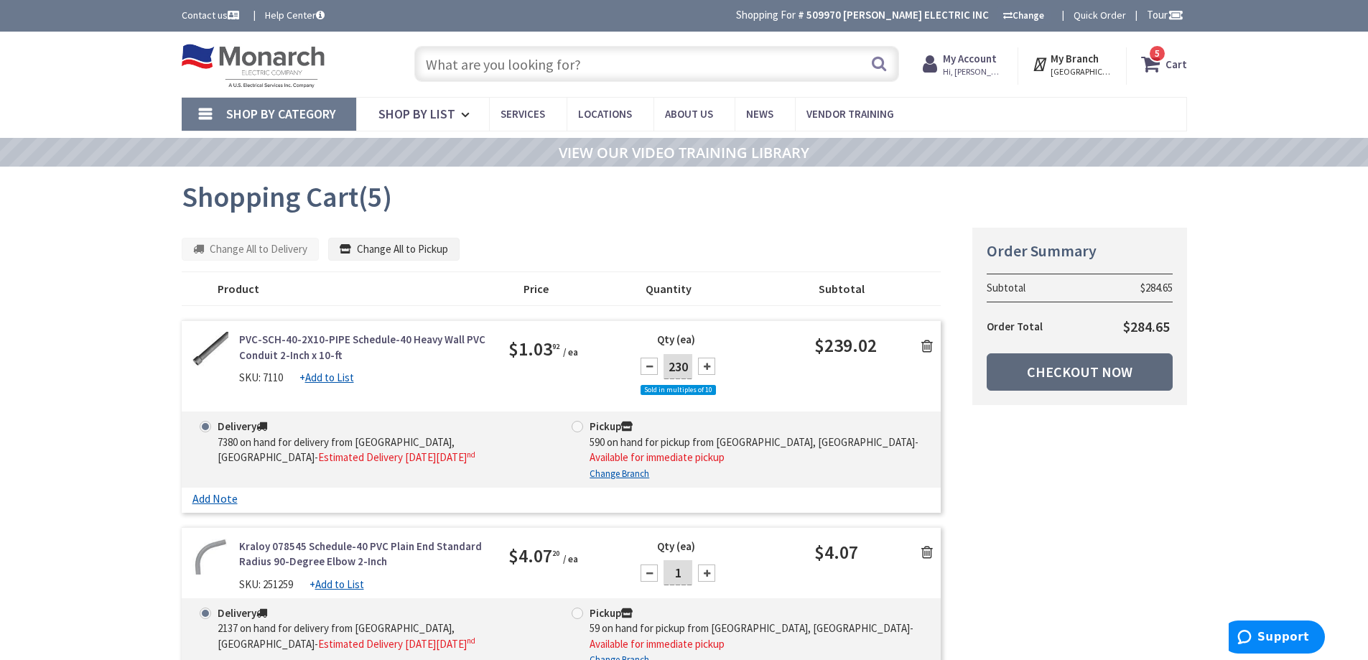
click at [1125, 367] on link "Checkout Now" at bounding box center [1080, 371] width 186 height 37
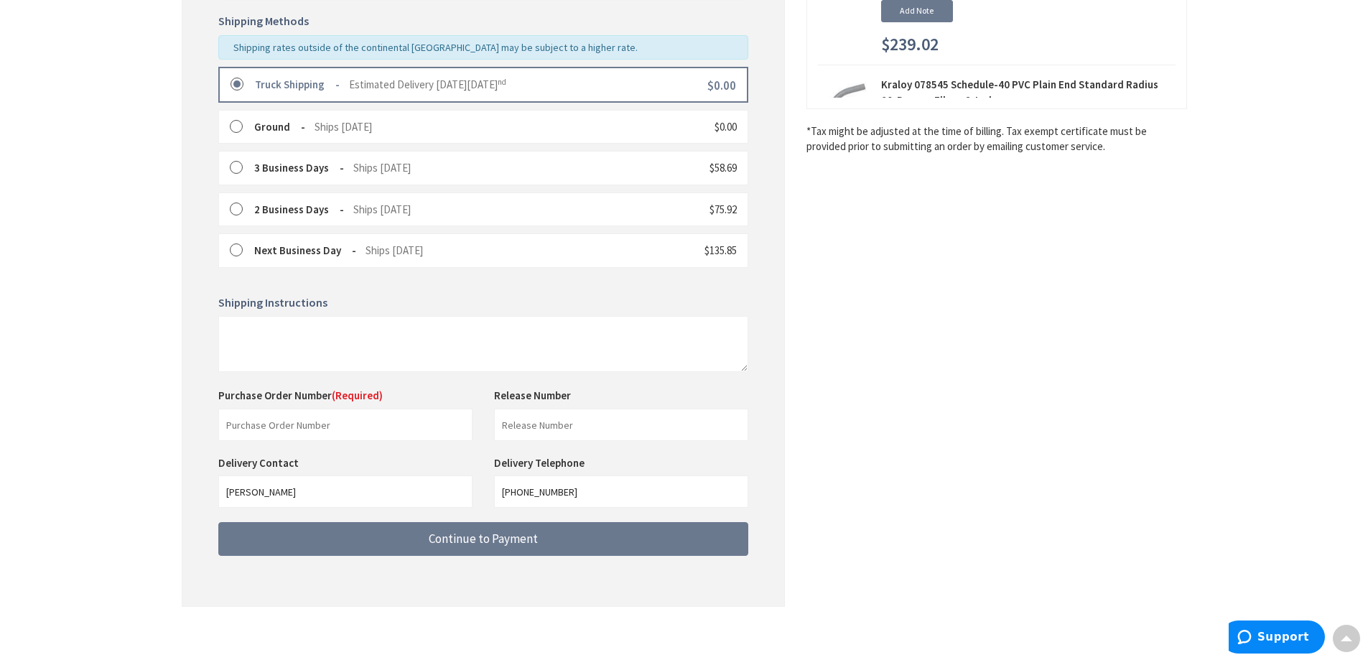
scroll to position [361, 0]
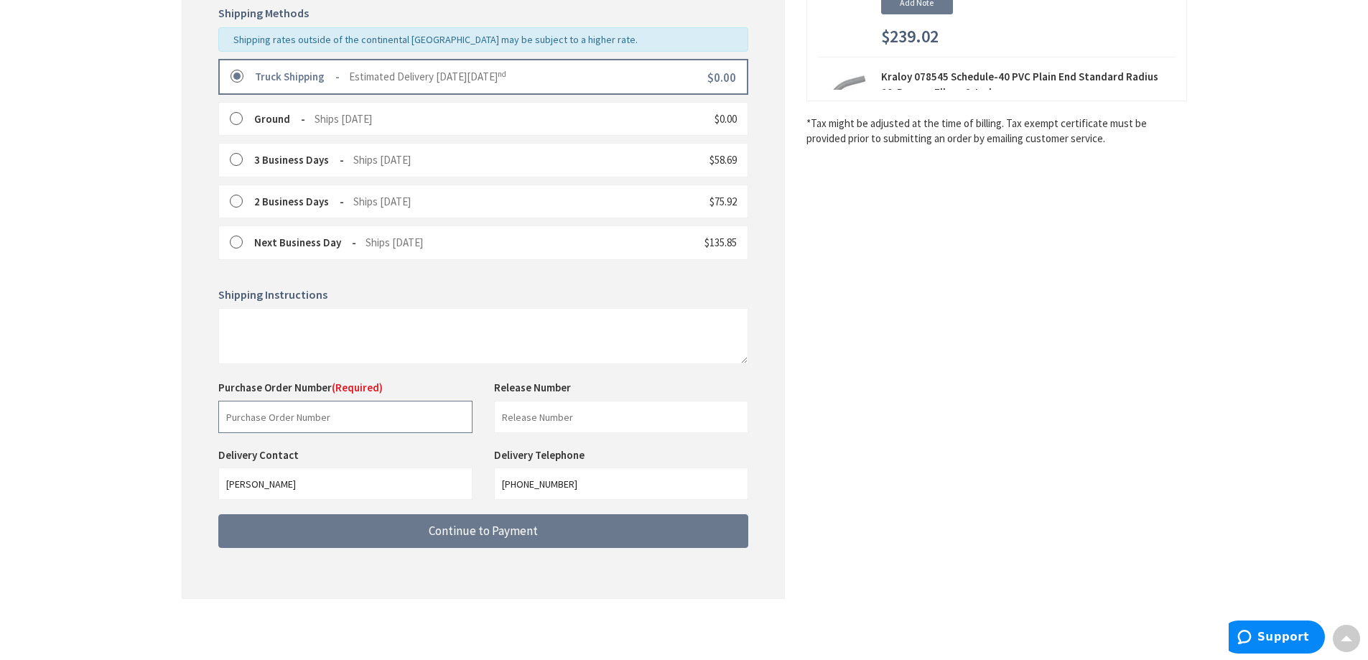
click at [340, 414] on input "text" at bounding box center [345, 417] width 254 height 32
type input "88195"
click at [572, 428] on input "text" at bounding box center [621, 417] width 254 height 32
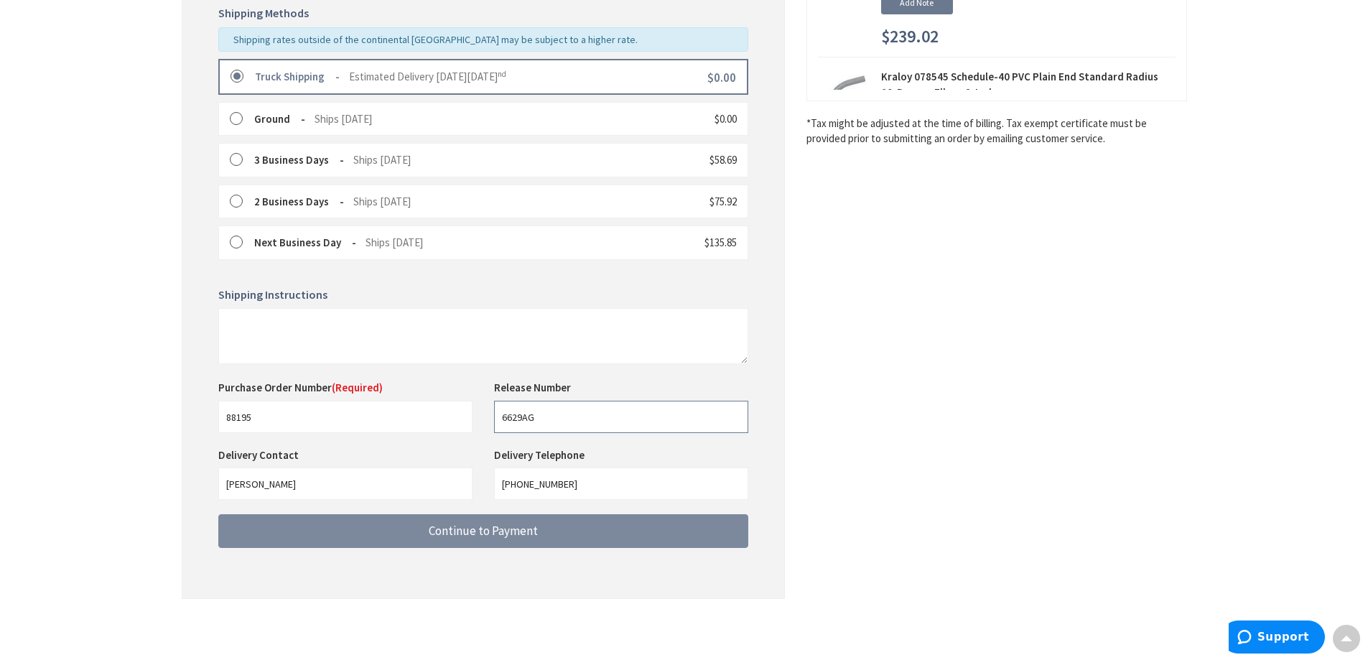
type input "6629AG"
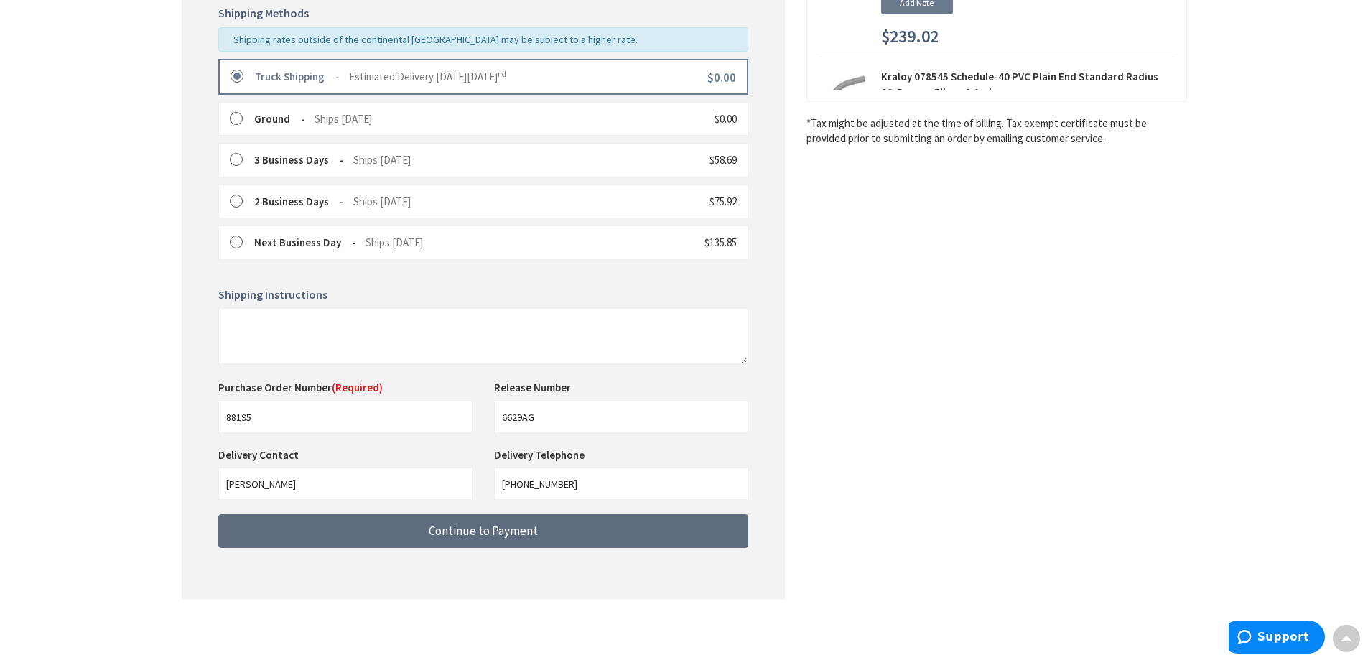
click at [478, 527] on span "Continue to Payment" at bounding box center [483, 531] width 109 height 16
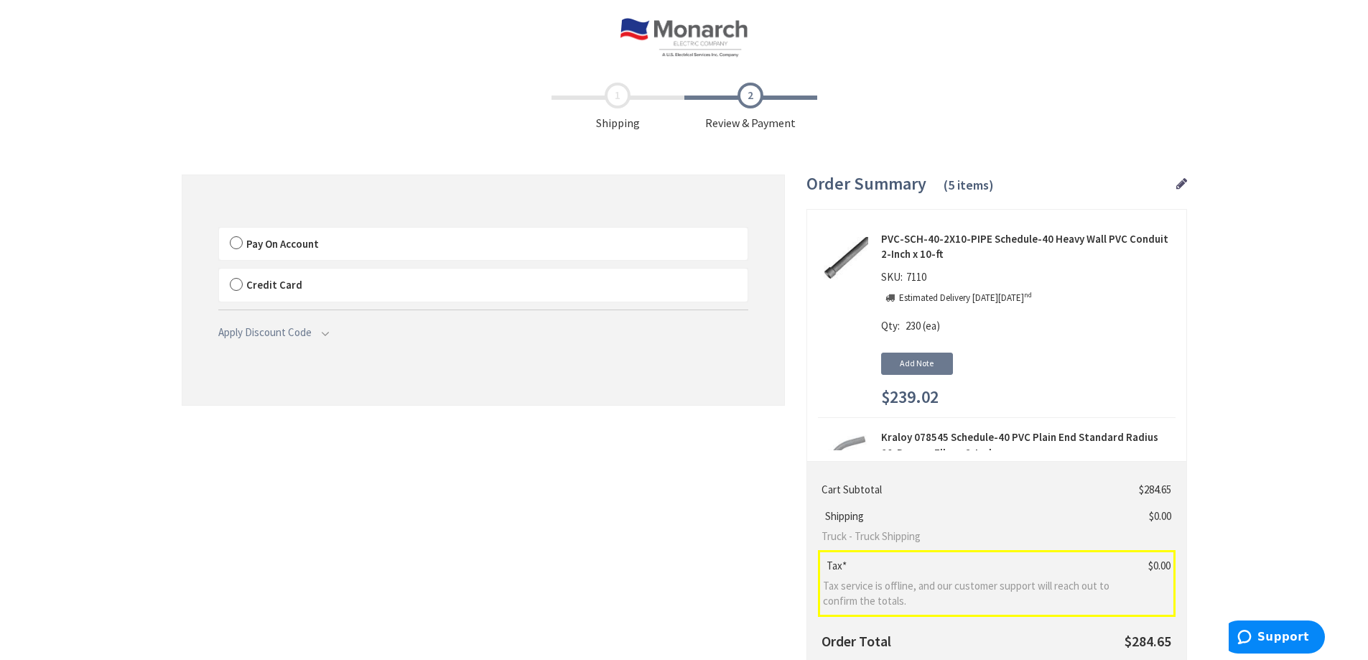
click at [240, 245] on label "Pay On Account" at bounding box center [483, 244] width 529 height 33
click at [219, 231] on input "Pay On Account" at bounding box center [219, 231] width 0 height 0
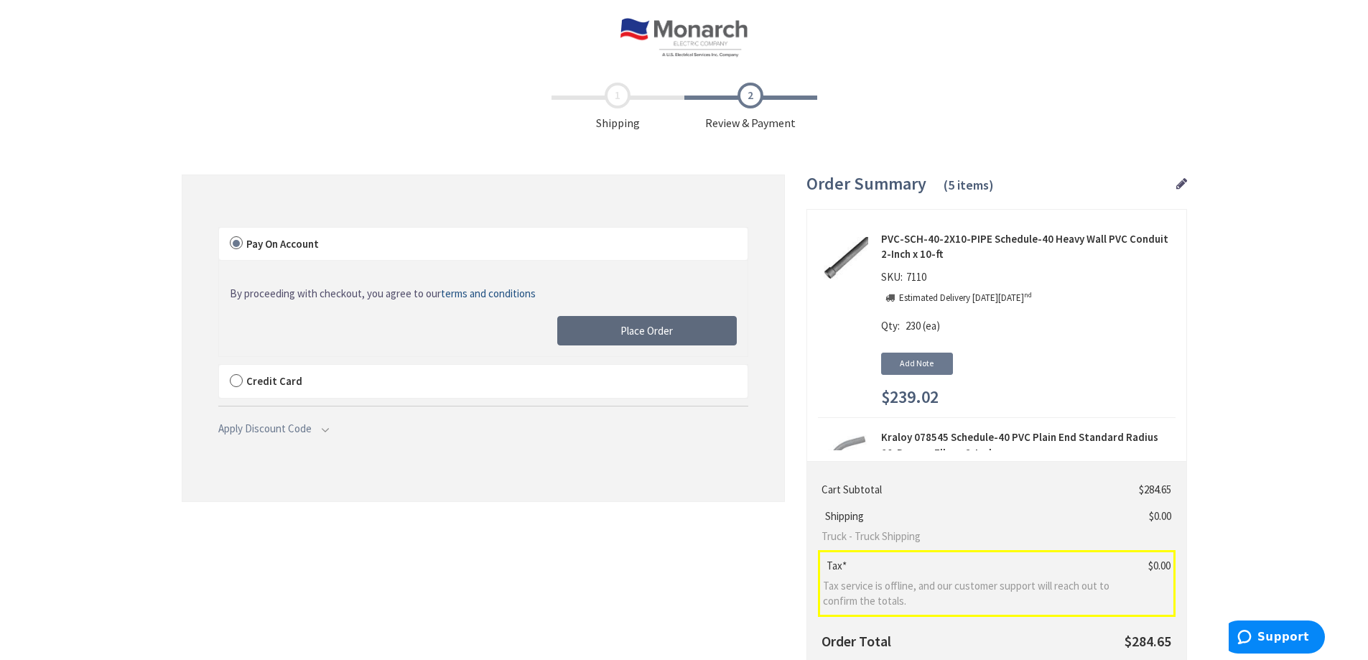
click at [623, 338] on button "Place Order" at bounding box center [647, 331] width 180 height 30
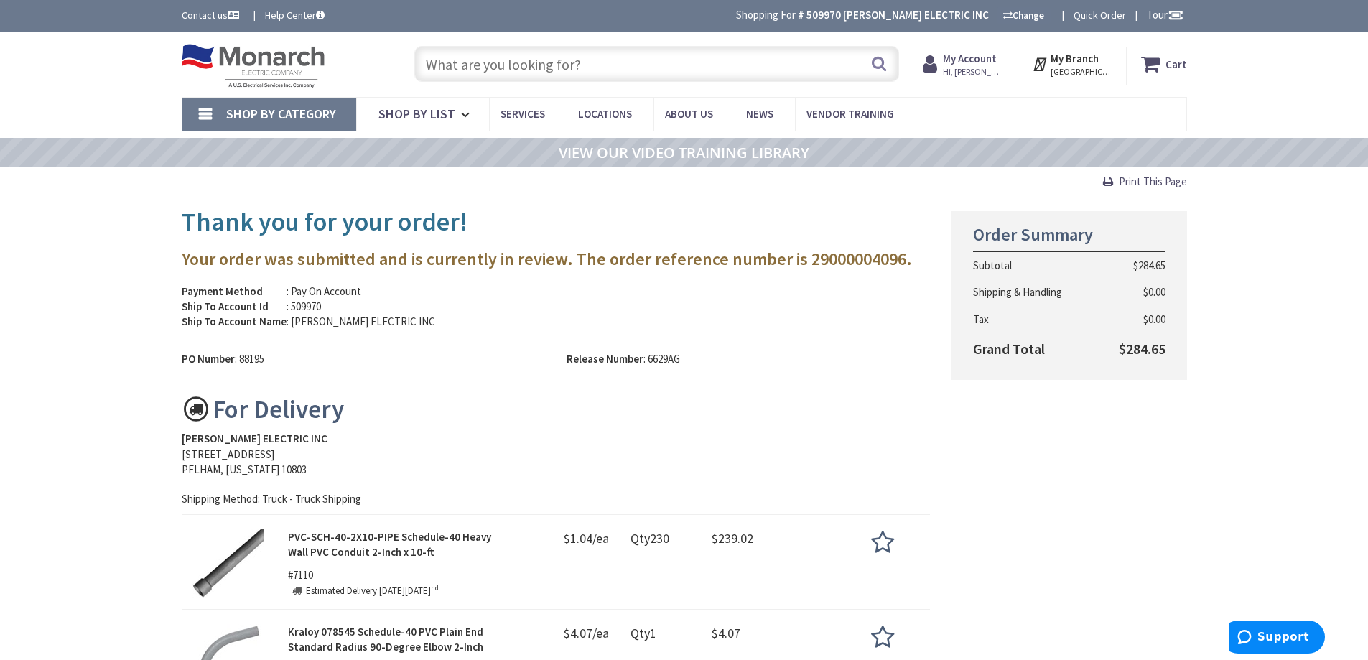
click at [460, 62] on input "text" at bounding box center [656, 64] width 485 height 36
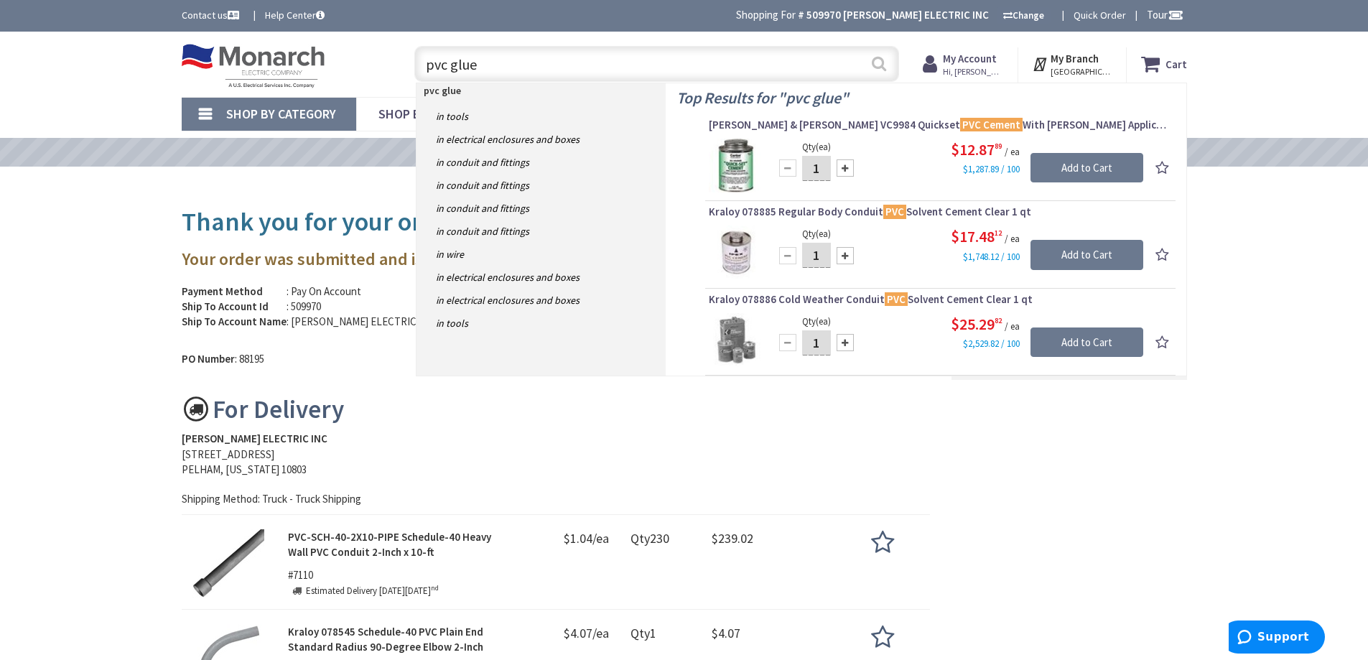
type input "pvc glue"
click at [882, 64] on button "Search" at bounding box center [879, 63] width 19 height 32
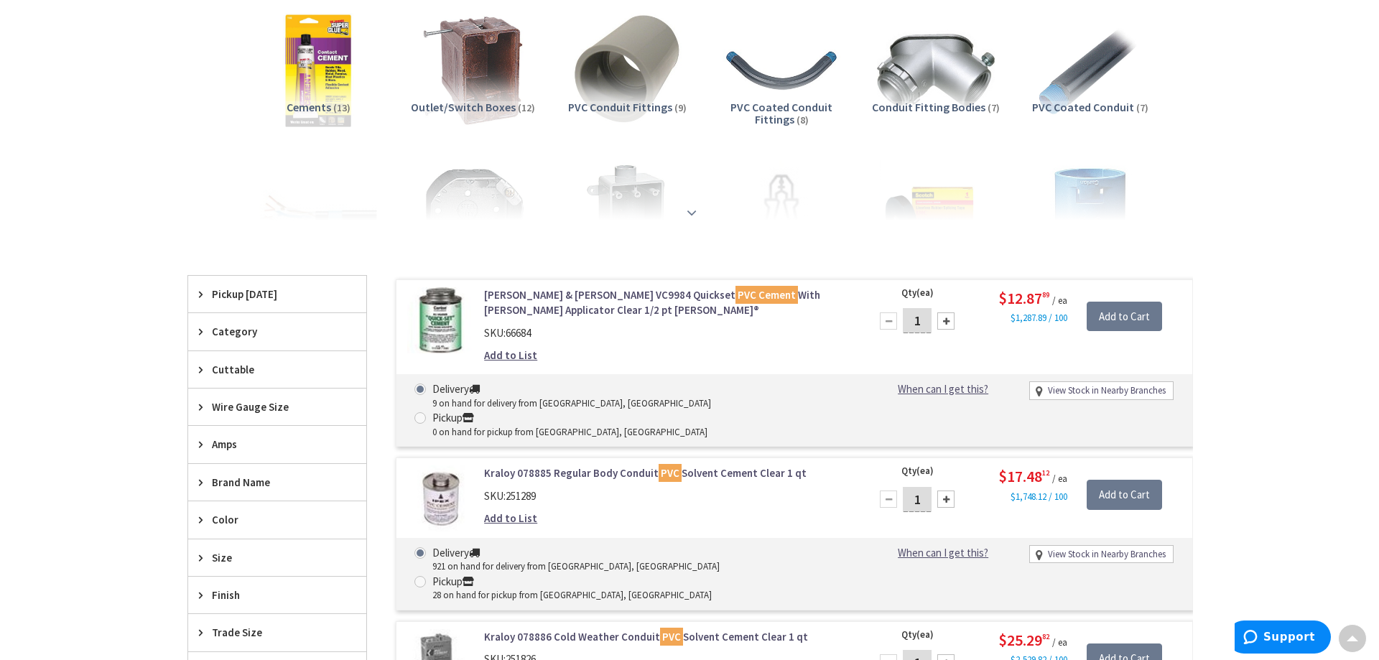
scroll to position [359, 0]
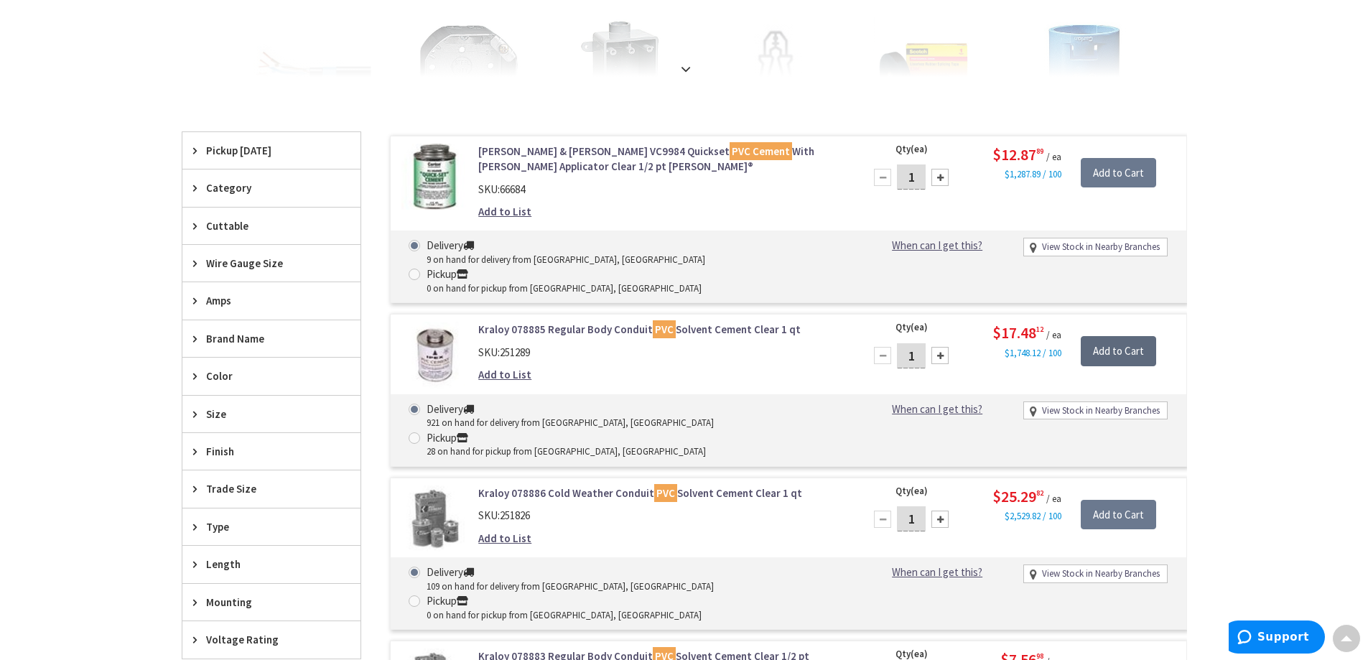
click at [1100, 336] on input "Add to Cart" at bounding box center [1118, 351] width 75 height 30
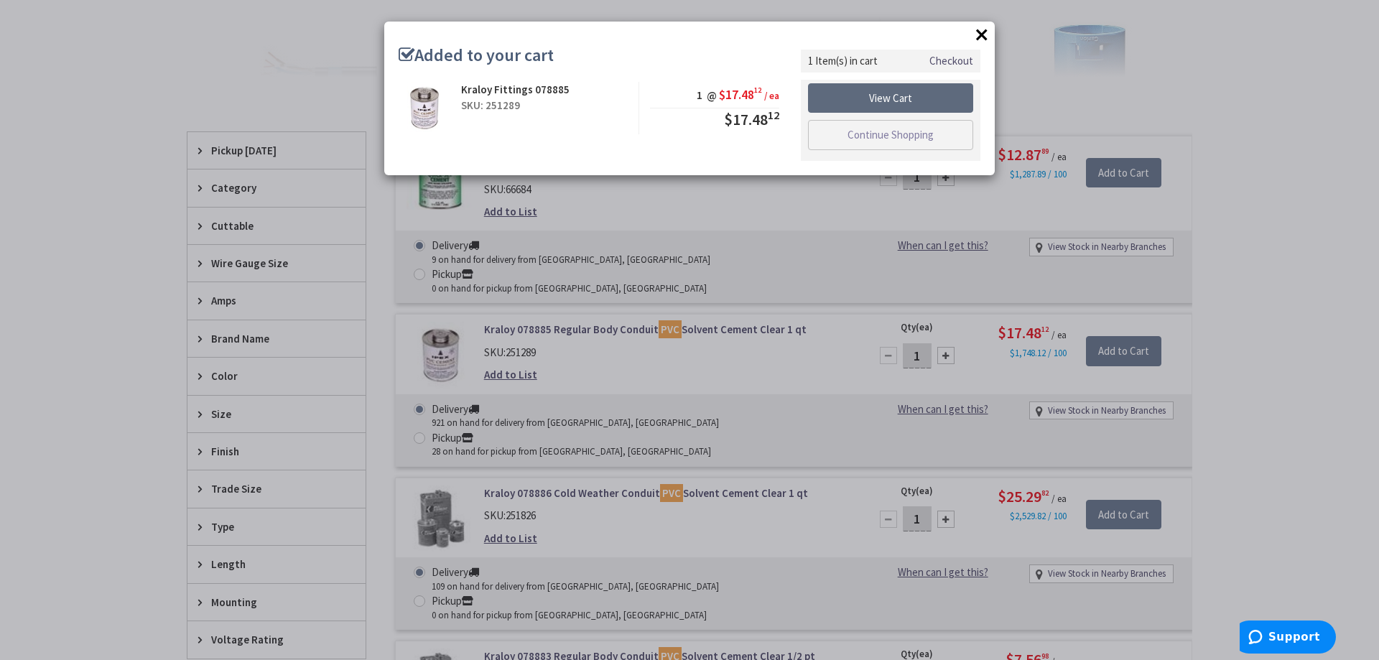
click at [891, 95] on link "View Cart" at bounding box center [890, 98] width 165 height 30
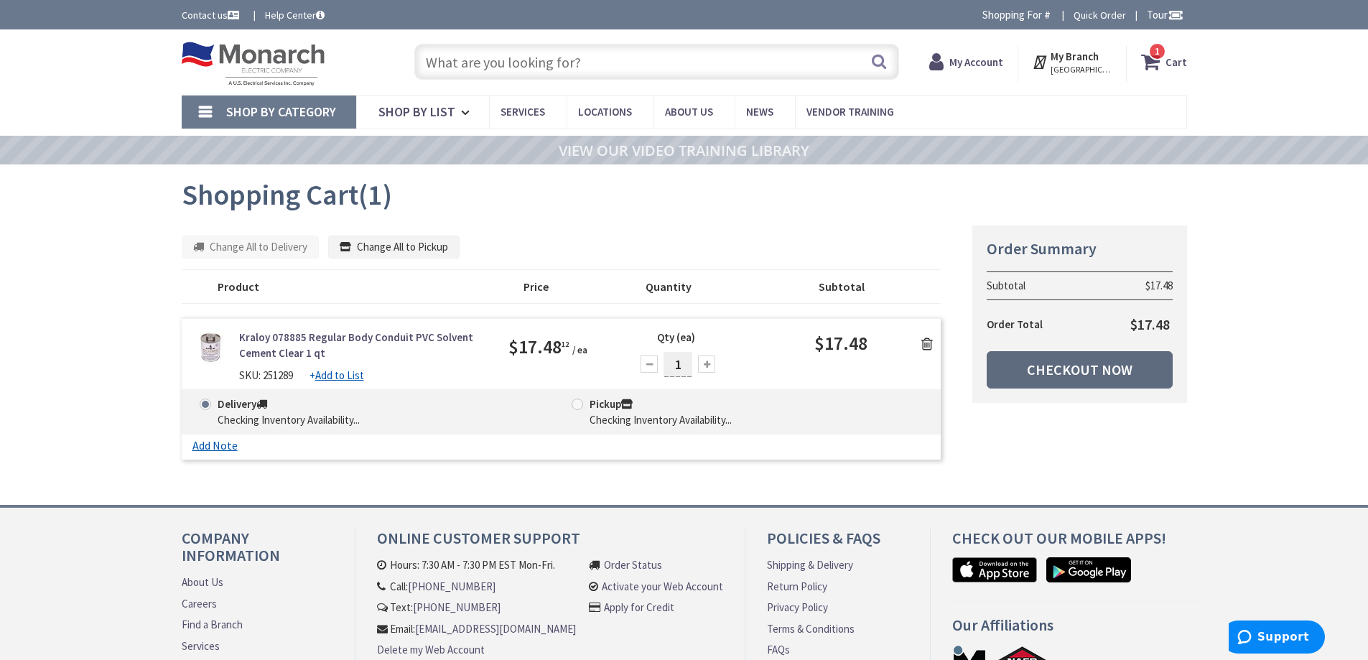
click at [1064, 360] on link "Checkout Now" at bounding box center [1080, 369] width 186 height 37
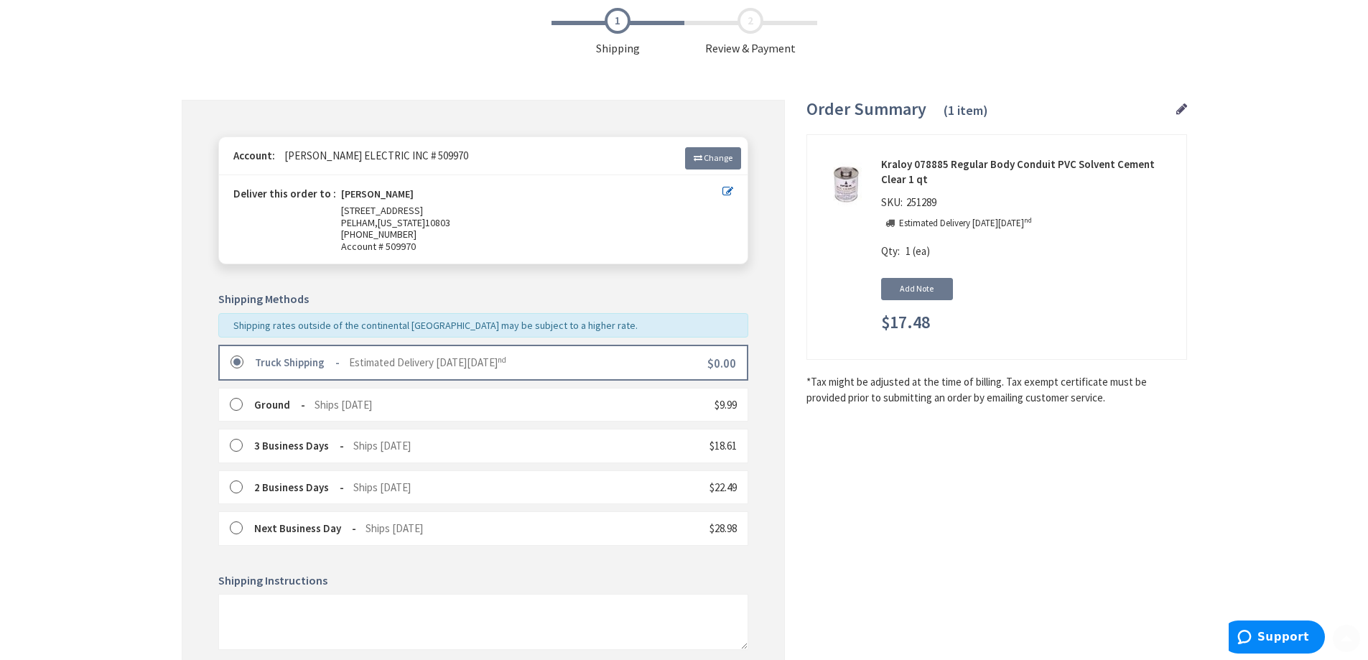
scroll to position [287, 0]
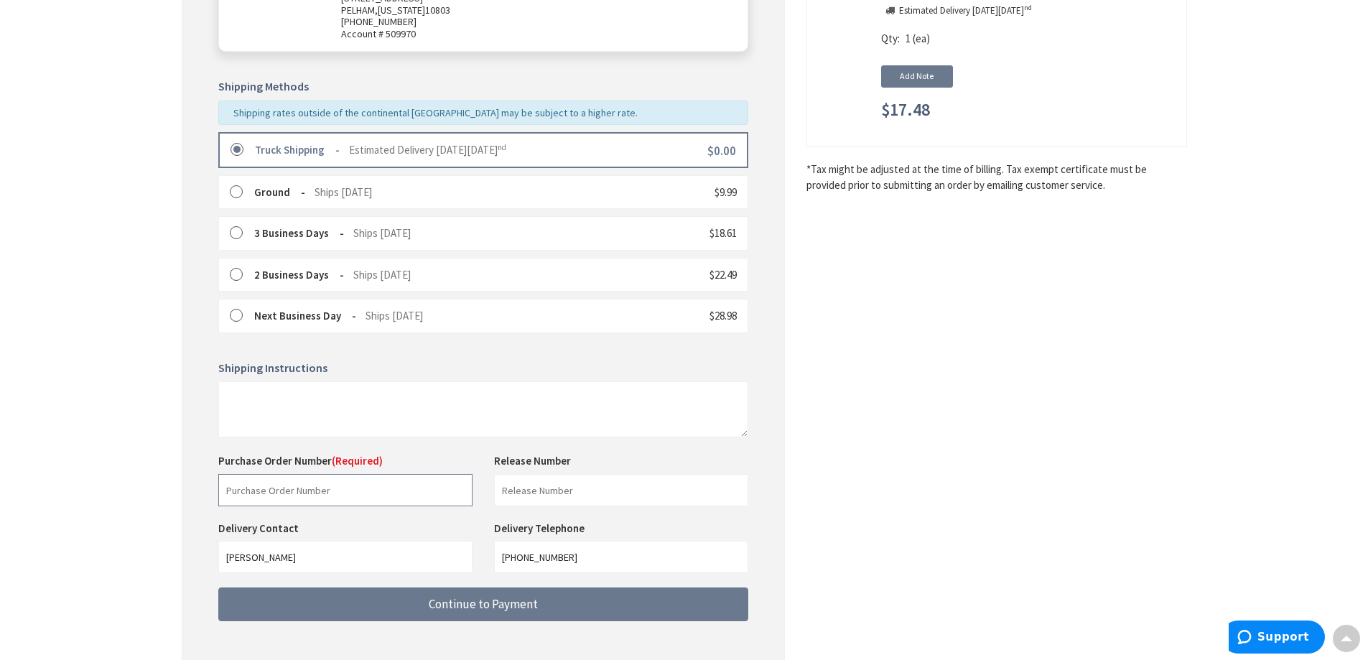
click at [314, 500] on input "text" at bounding box center [345, 490] width 254 height 32
type input "88195"
click at [555, 484] on input "text" at bounding box center [621, 490] width 254 height 32
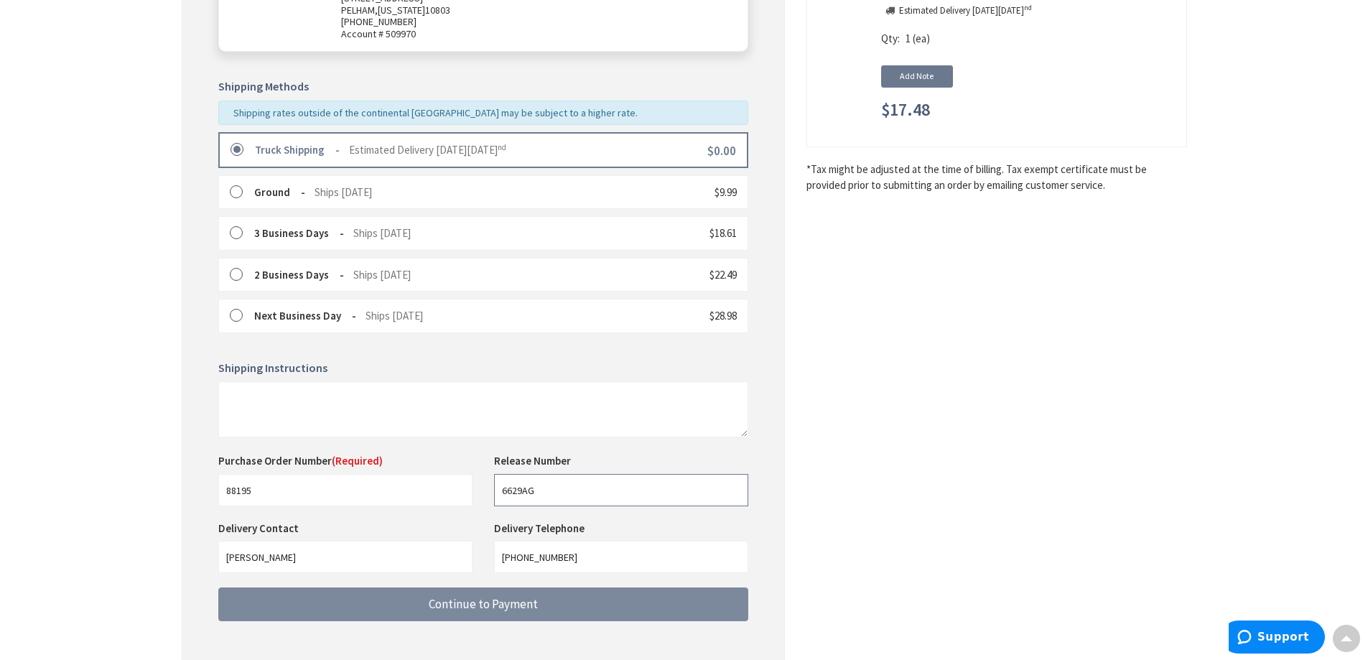
type input "6629AG"
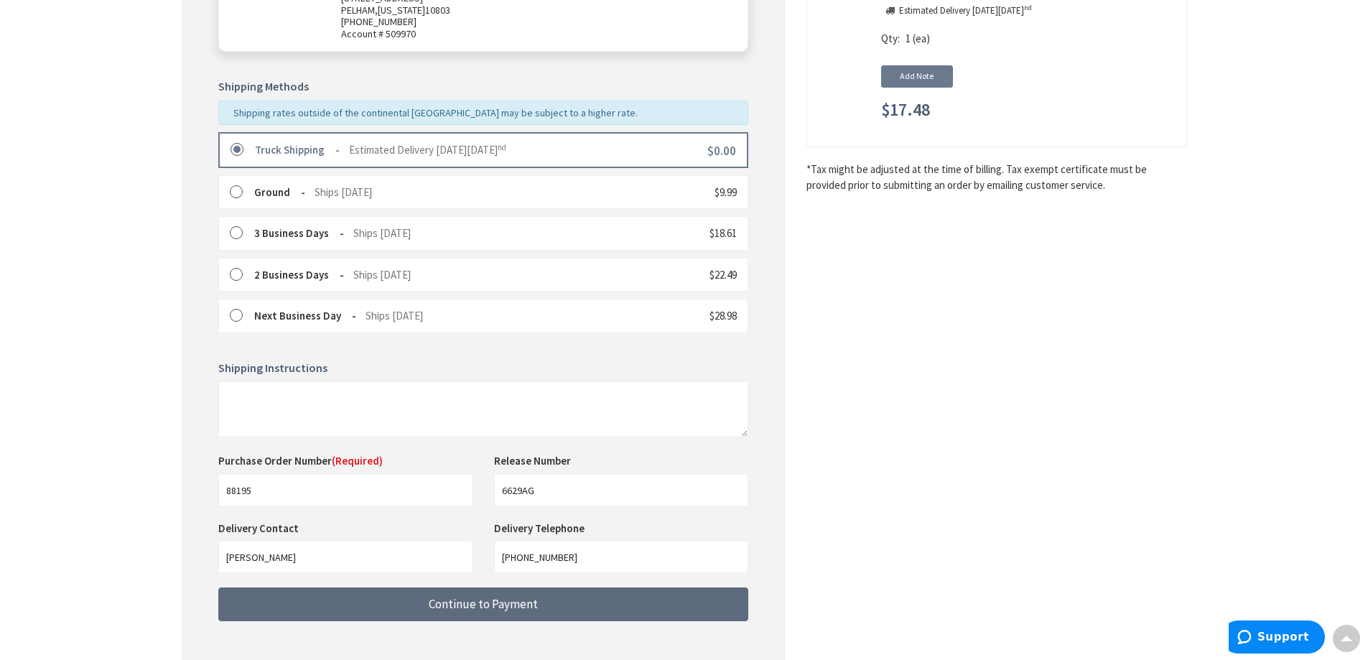
click at [509, 602] on span "Continue to Payment" at bounding box center [483, 604] width 109 height 16
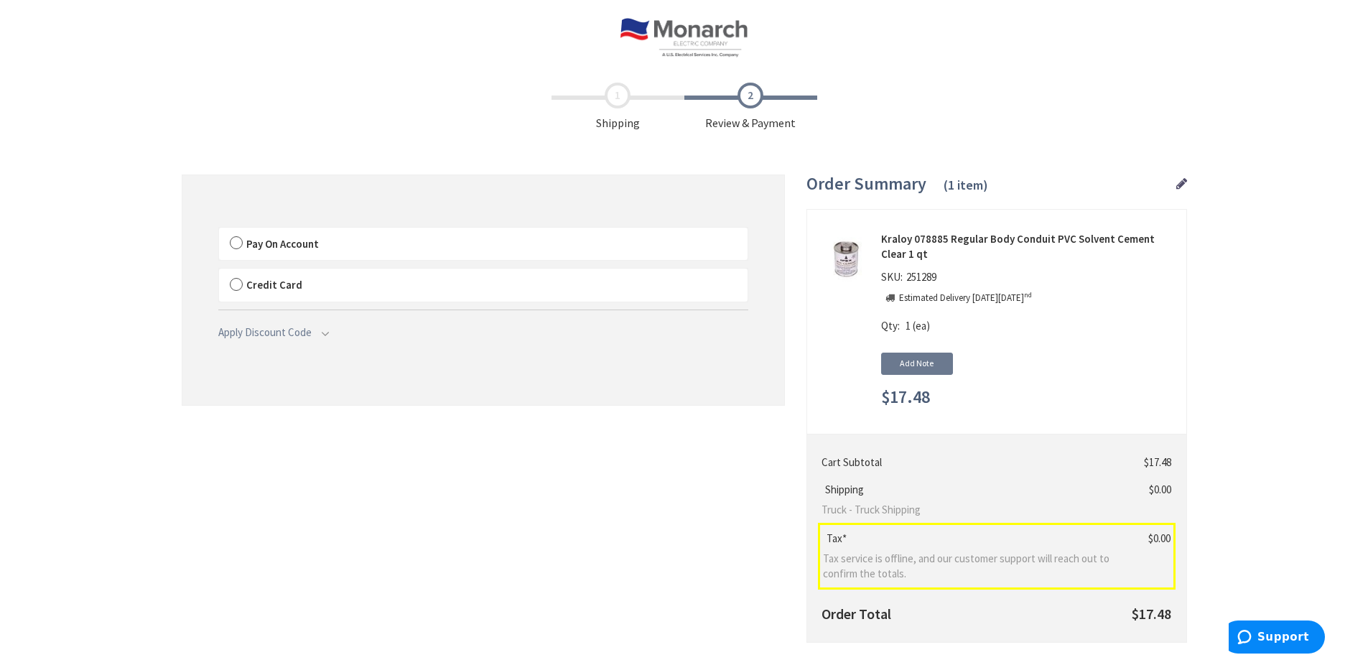
click at [242, 240] on label "Pay On Account" at bounding box center [483, 244] width 529 height 33
click at [219, 231] on input "Pay On Account" at bounding box center [219, 231] width 0 height 0
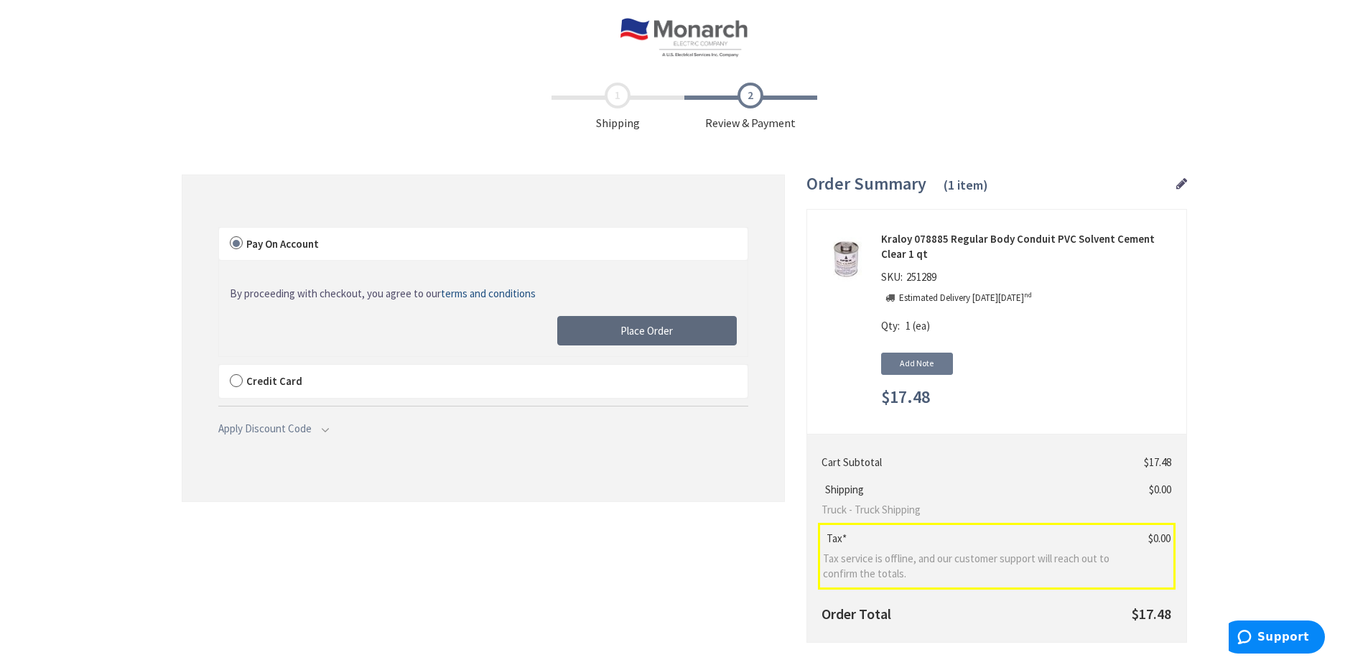
click at [629, 330] on span "Place Order" at bounding box center [647, 331] width 52 height 14
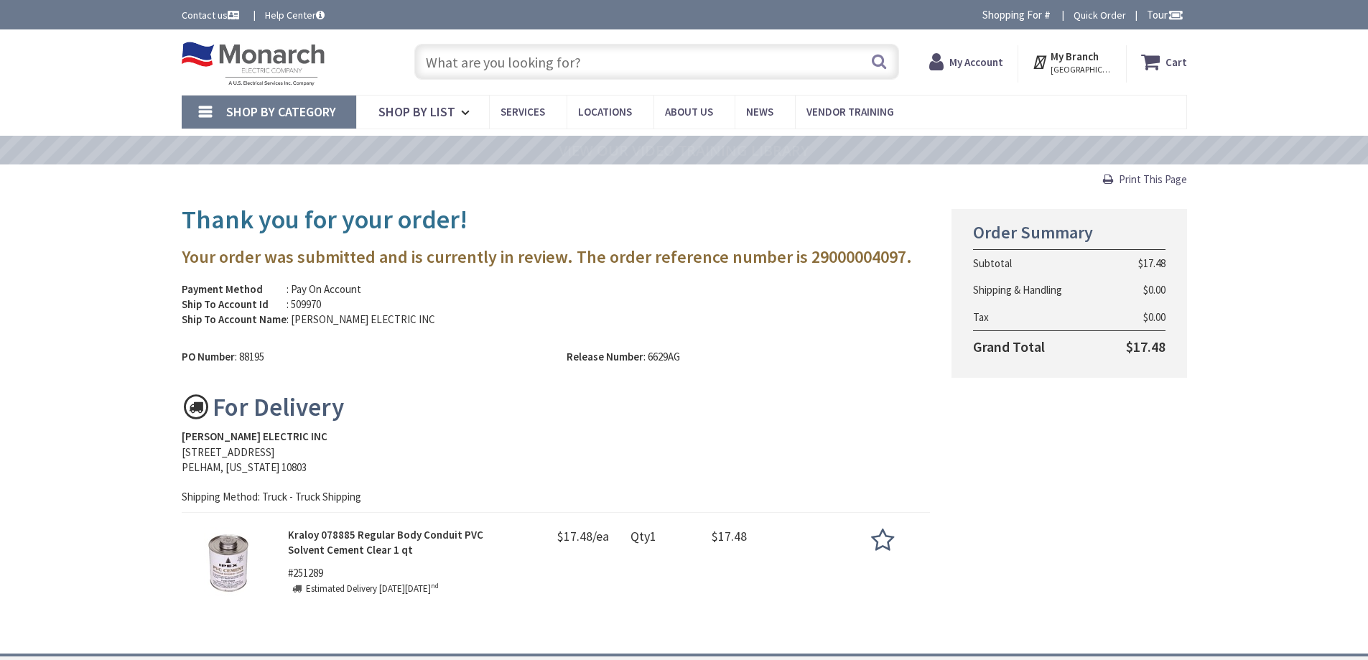
scroll to position [144, 0]
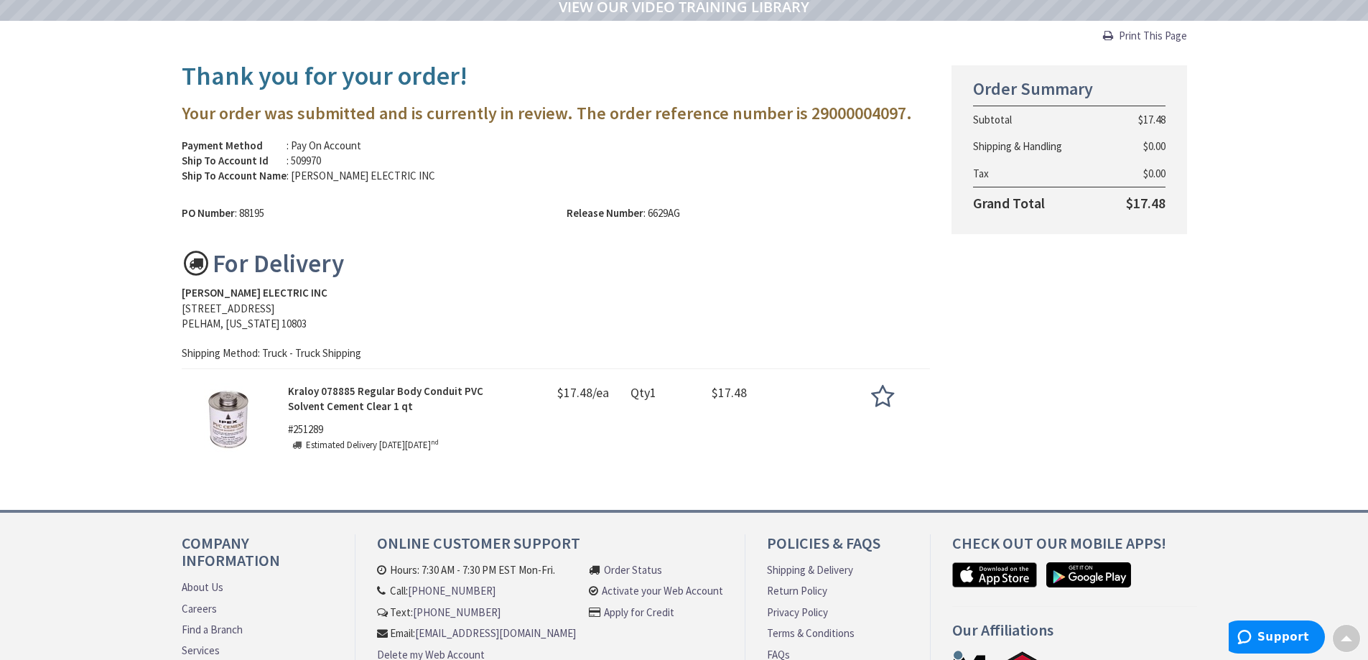
click at [1160, 40] on span "Print This Page" at bounding box center [1153, 36] width 68 height 14
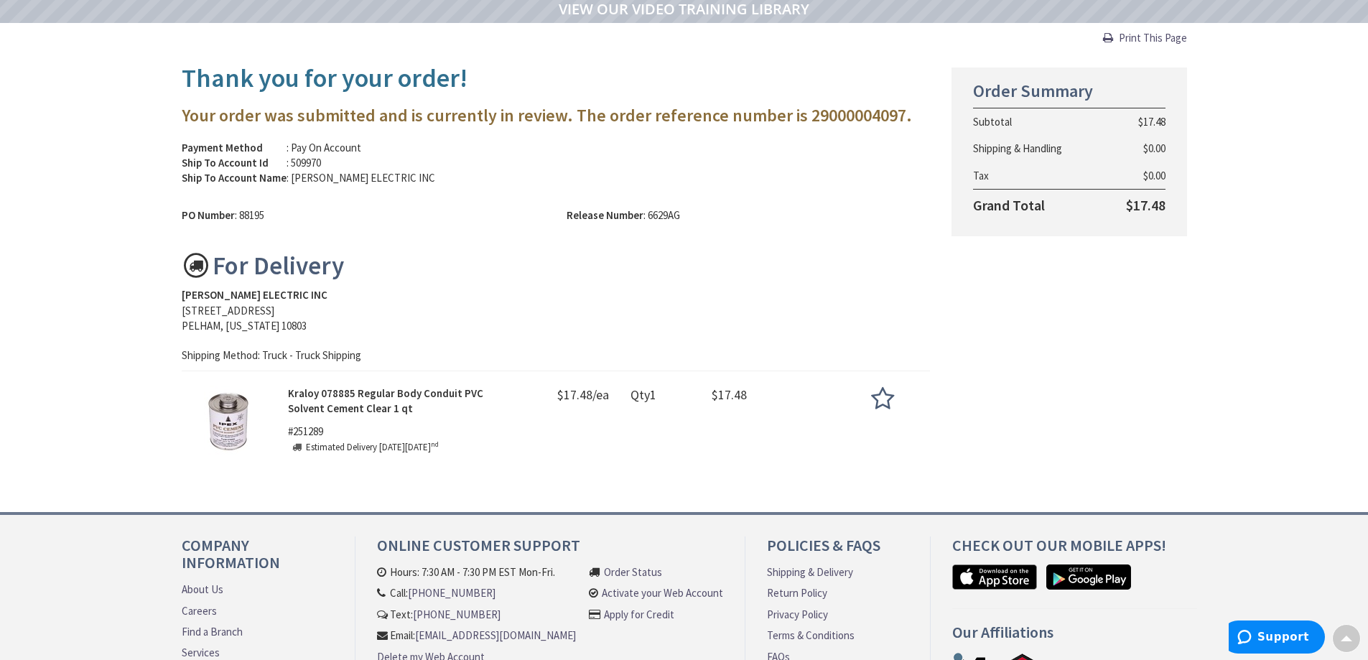
scroll to position [146, 0]
